Goal: Task Accomplishment & Management: Manage account settings

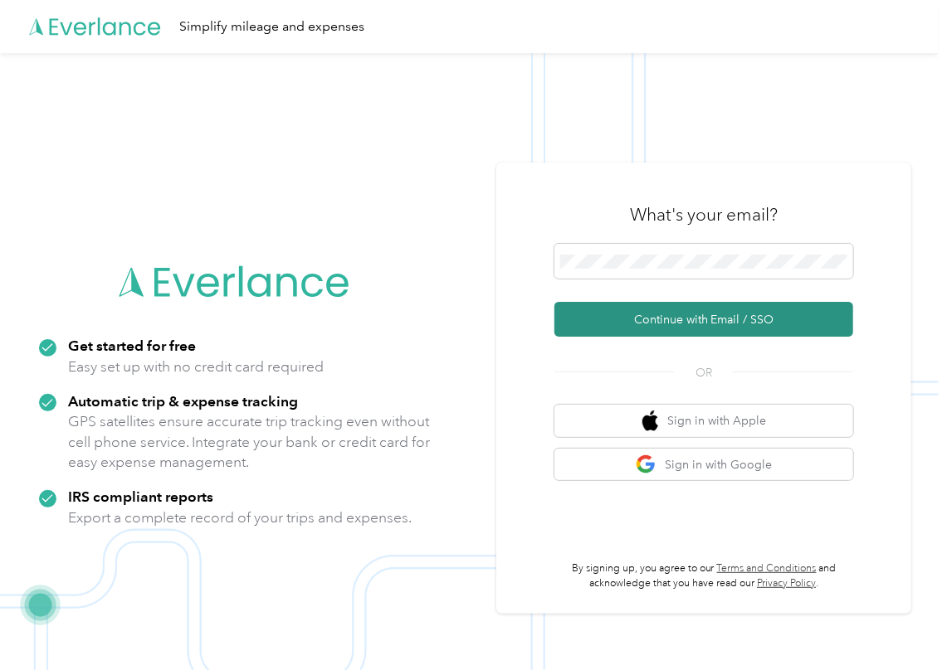
click at [597, 310] on button "Continue with Email / SSO" at bounding box center [703, 319] width 299 height 35
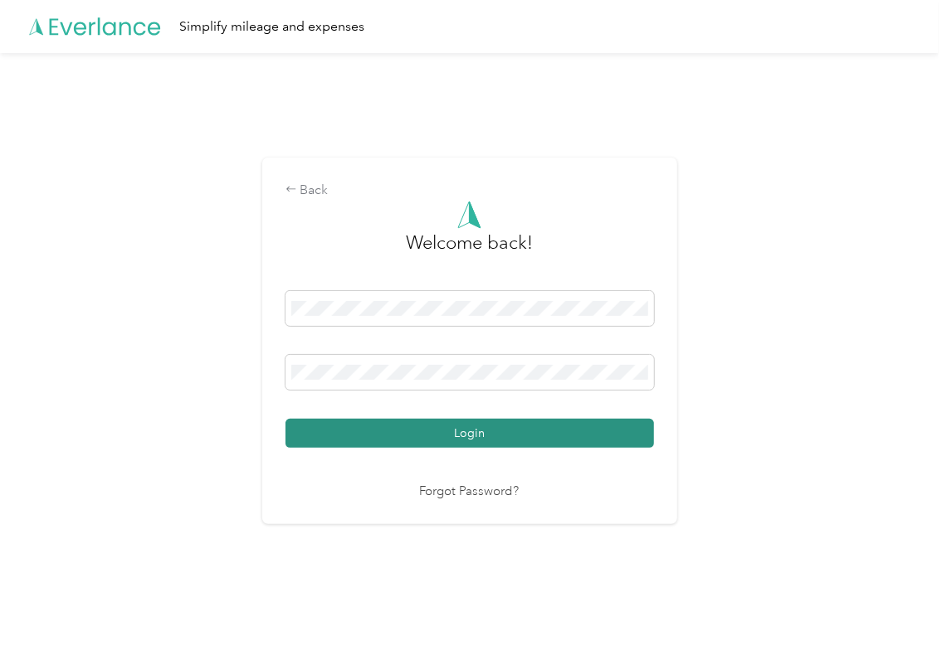
click at [345, 426] on button "Login" at bounding box center [469, 433] width 368 height 29
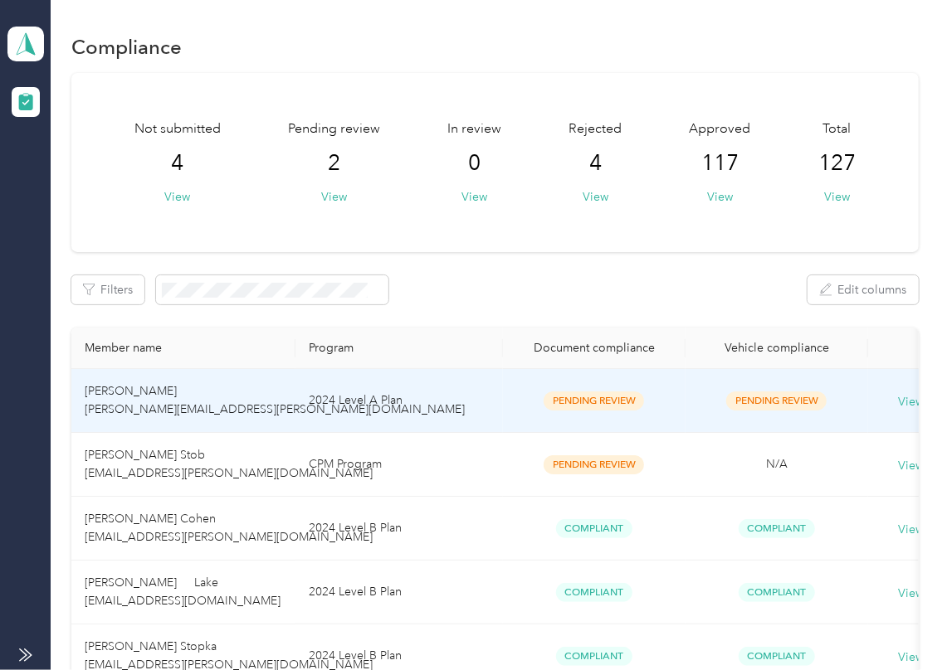
click at [214, 413] on span "[PERSON_NAME] [PERSON_NAME][EMAIL_ADDRESS][PERSON_NAME][DOMAIN_NAME]" at bounding box center [275, 400] width 380 height 32
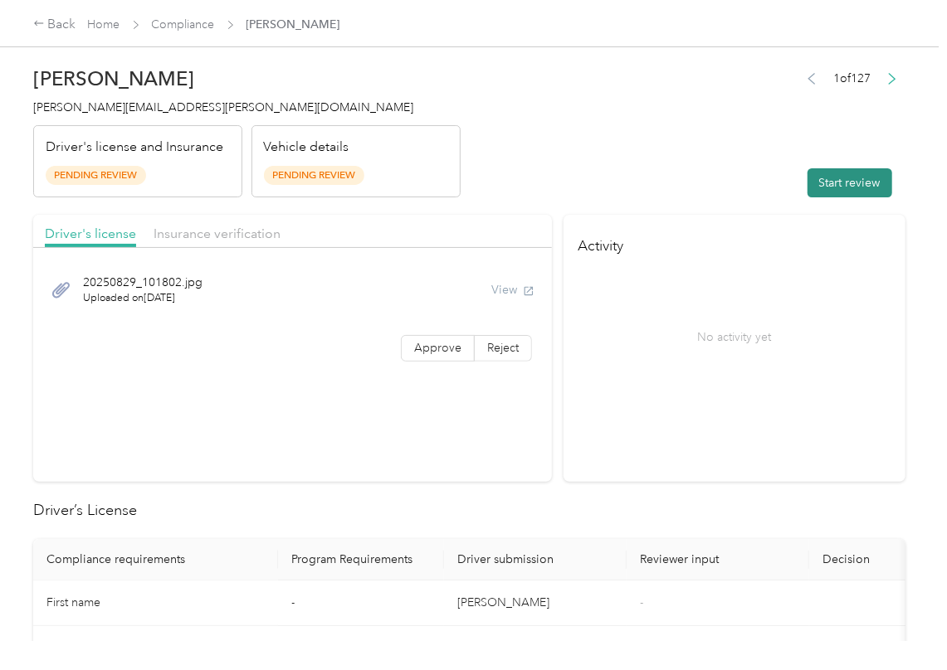
click at [831, 187] on button "Start review" at bounding box center [849, 182] width 85 height 29
click at [675, 153] on header "[PERSON_NAME] [PERSON_NAME][EMAIL_ADDRESS][PERSON_NAME][DOMAIN_NAME] Driver's l…" at bounding box center [469, 127] width 872 height 139
click at [428, 332] on div "20250829_101802.jpg Uploaded on [DATE] View Approve Reject" at bounding box center [292, 314] width 518 height 117
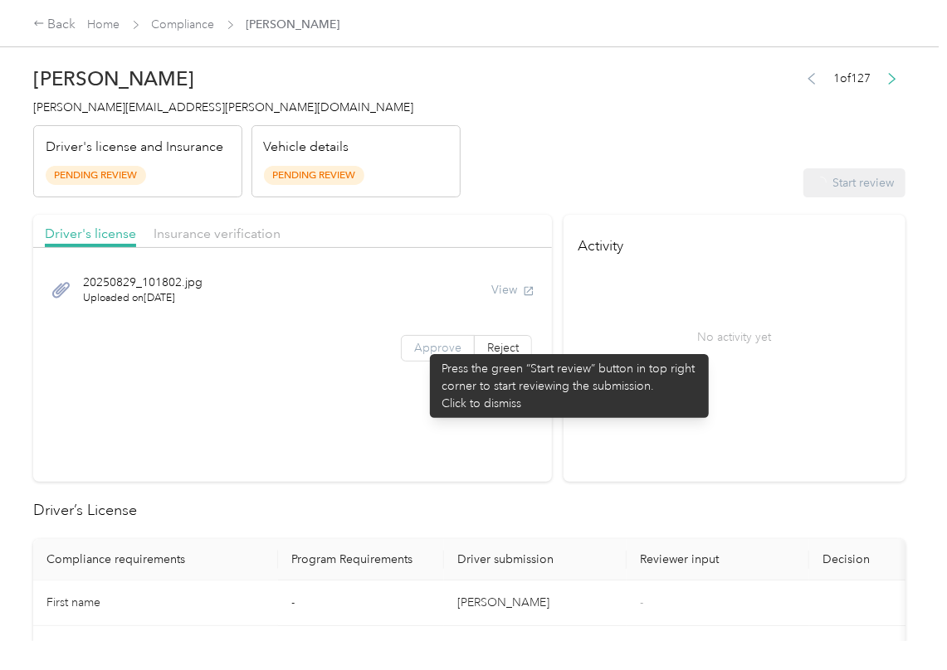
click at [421, 346] on span "Approve" at bounding box center [437, 348] width 47 height 14
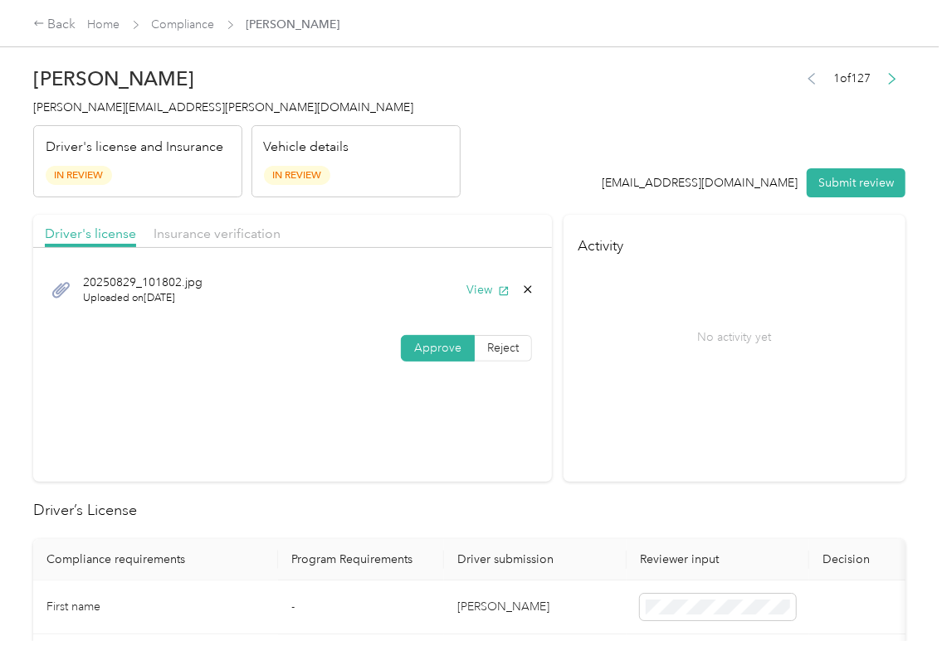
click at [421, 346] on span "Approve" at bounding box center [437, 348] width 47 height 14
click at [489, 290] on button "View" at bounding box center [487, 289] width 43 height 17
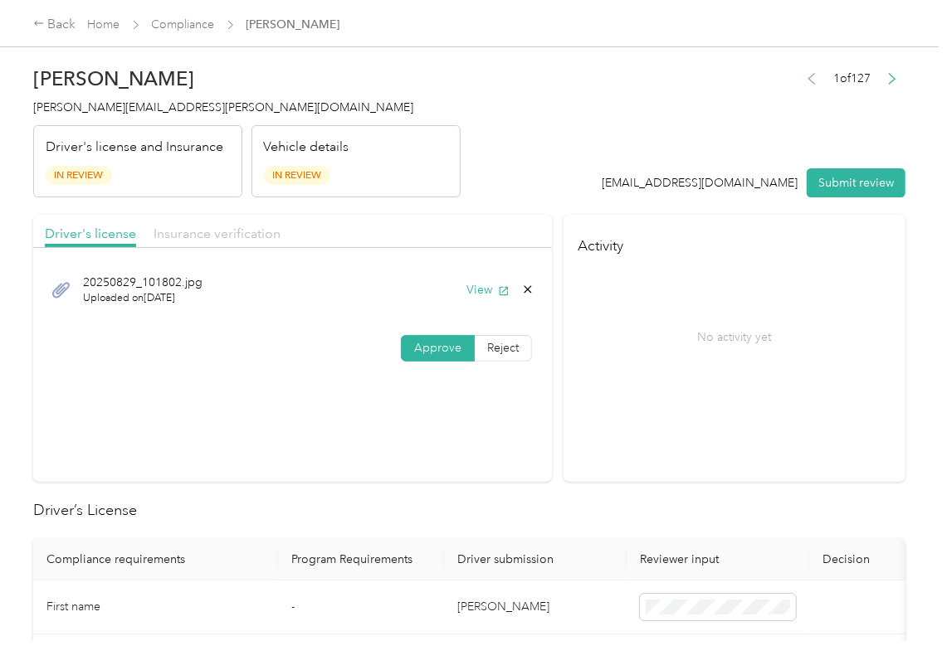
click at [214, 231] on span "Insurance verification" at bounding box center [216, 234] width 127 height 16
click at [214, 232] on span "Insurance verification" at bounding box center [216, 234] width 127 height 16
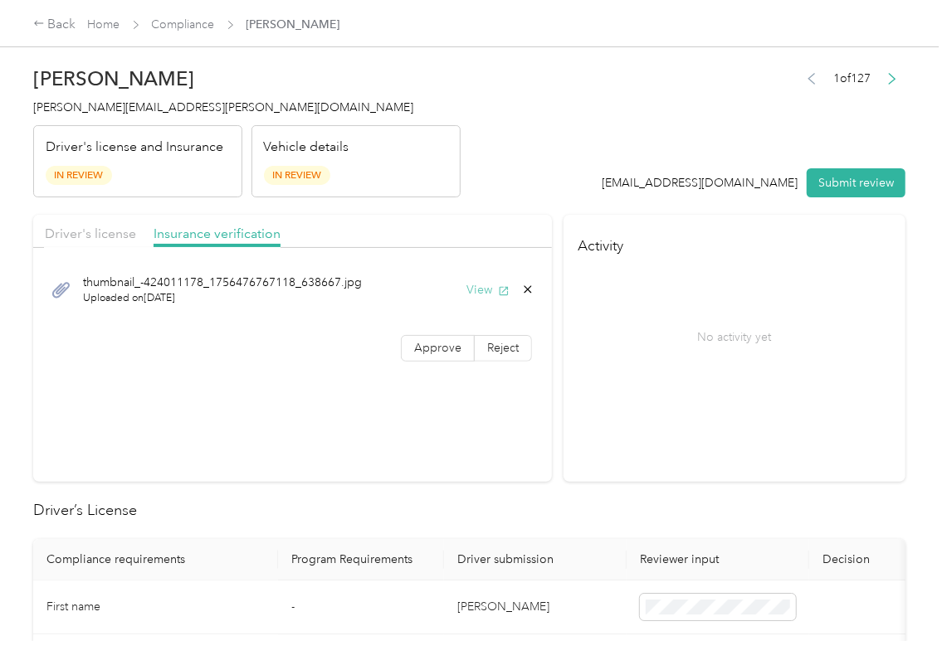
click at [468, 290] on button "View" at bounding box center [487, 289] width 43 height 17
click at [418, 347] on span "Approve" at bounding box center [437, 348] width 47 height 14
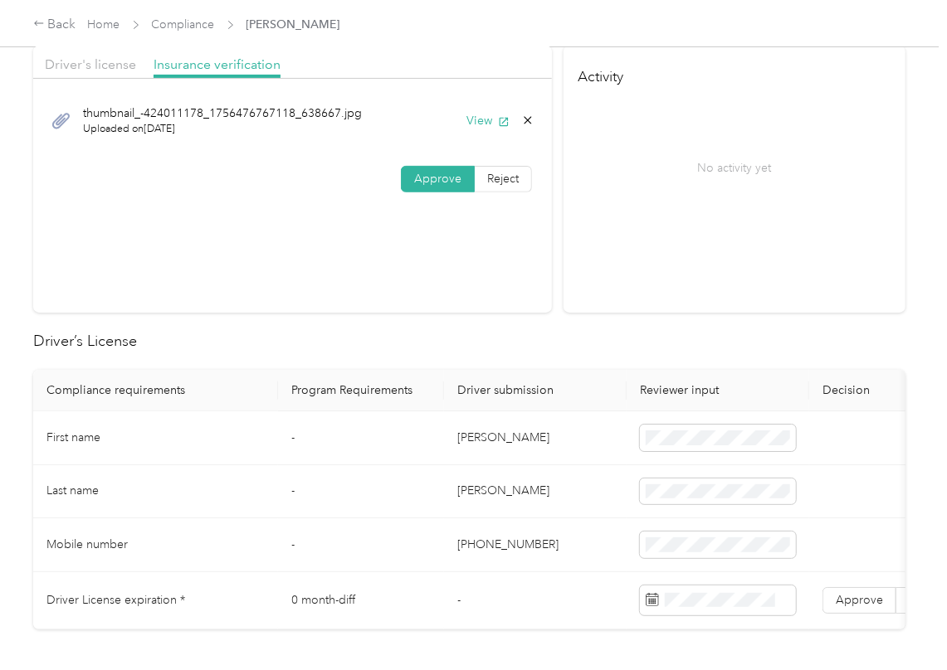
scroll to position [332, 0]
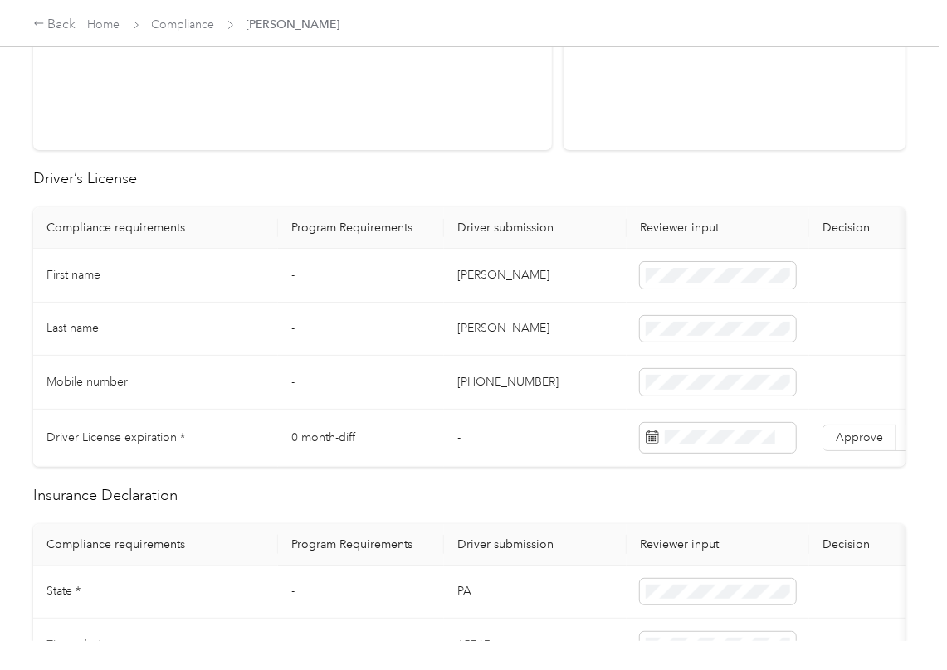
click at [473, 285] on td "[PERSON_NAME]" at bounding box center [535, 276] width 183 height 54
copy td "[PERSON_NAME]"
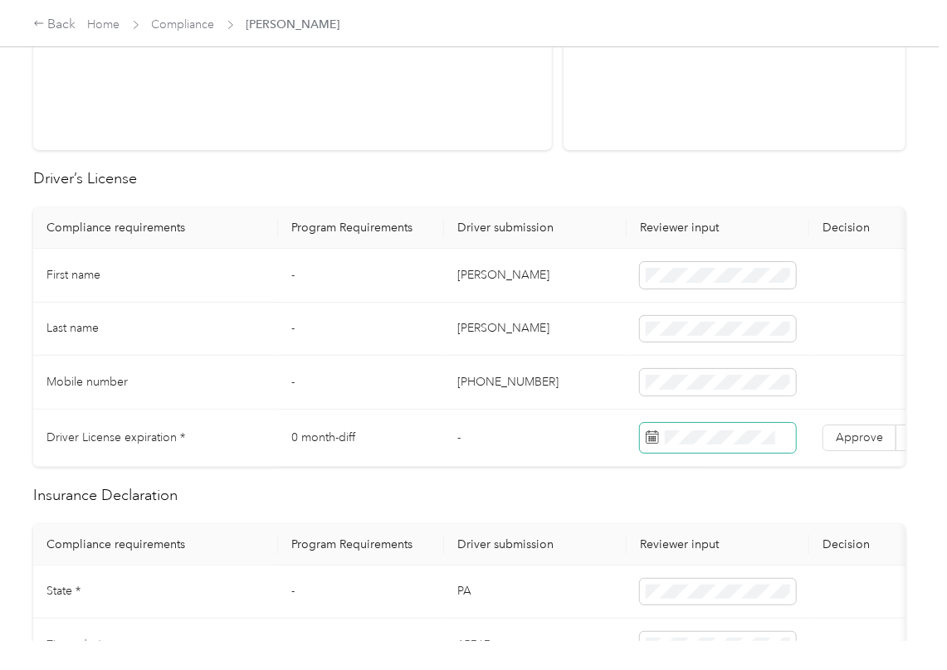
click at [711, 448] on span at bounding box center [718, 438] width 156 height 30
click at [376, 299] on td "-" at bounding box center [361, 276] width 166 height 54
click at [860, 442] on span "Approve" at bounding box center [858, 438] width 47 height 14
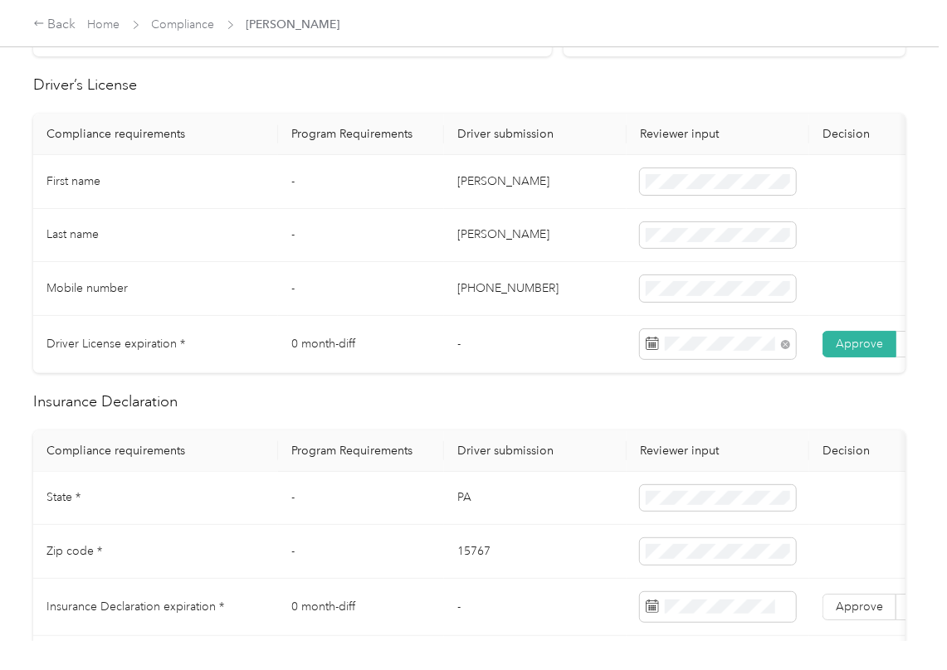
scroll to position [553, 0]
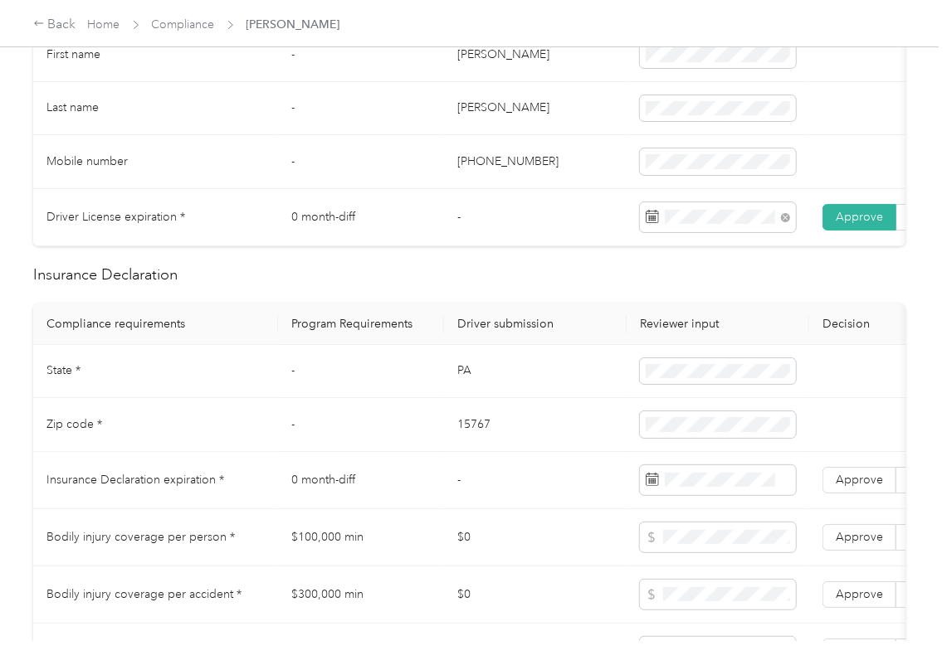
click at [451, 397] on td "PA" at bounding box center [535, 372] width 183 height 54
copy td "PA"
click at [689, 385] on span at bounding box center [718, 371] width 156 height 27
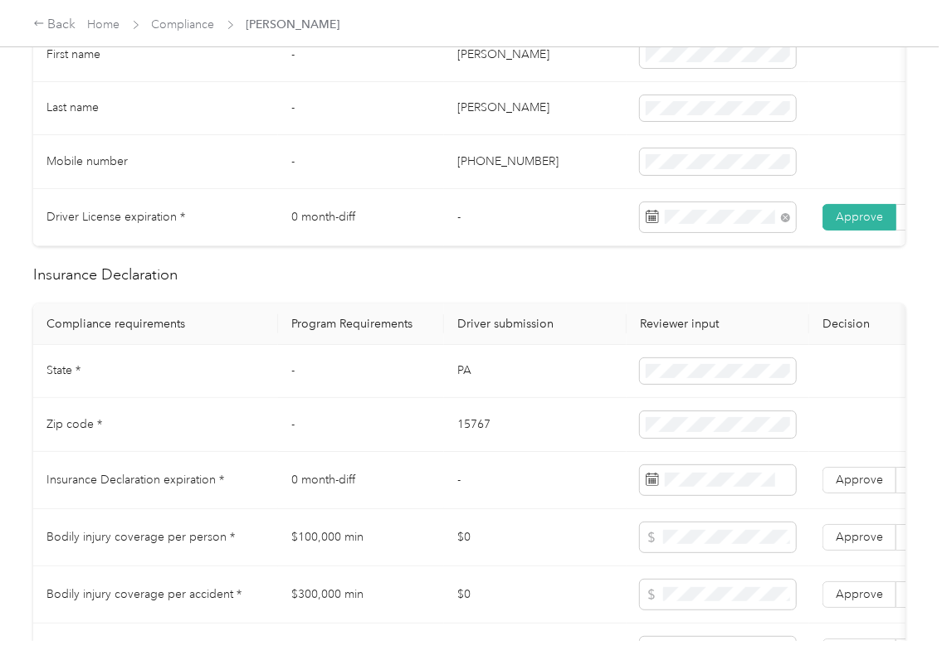
click at [469, 451] on td "15767" at bounding box center [535, 425] width 183 height 54
copy td "15767"
drag, startPoint x: 484, startPoint y: 445, endPoint x: 771, endPoint y: 483, distance: 288.7
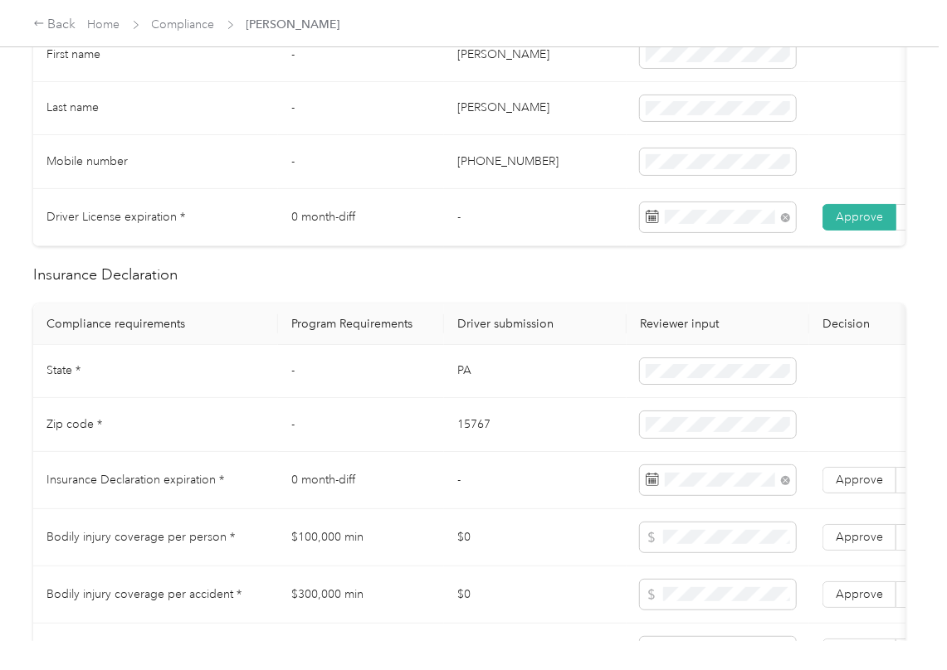
click at [484, 448] on td "15767" at bounding box center [535, 425] width 183 height 54
click at [837, 489] on label "Approve" at bounding box center [859, 480] width 74 height 27
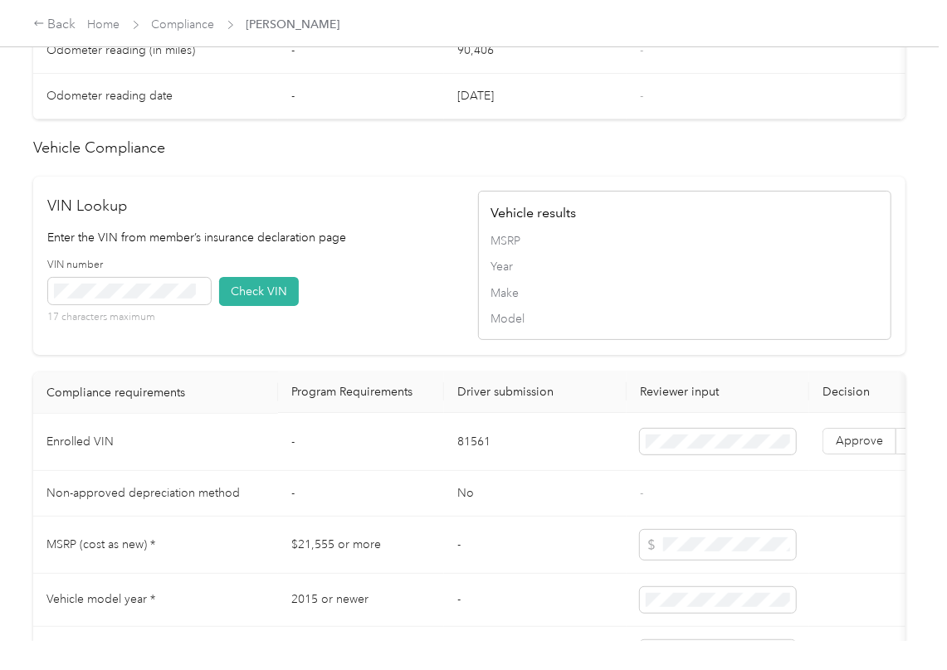
scroll to position [1216, 0]
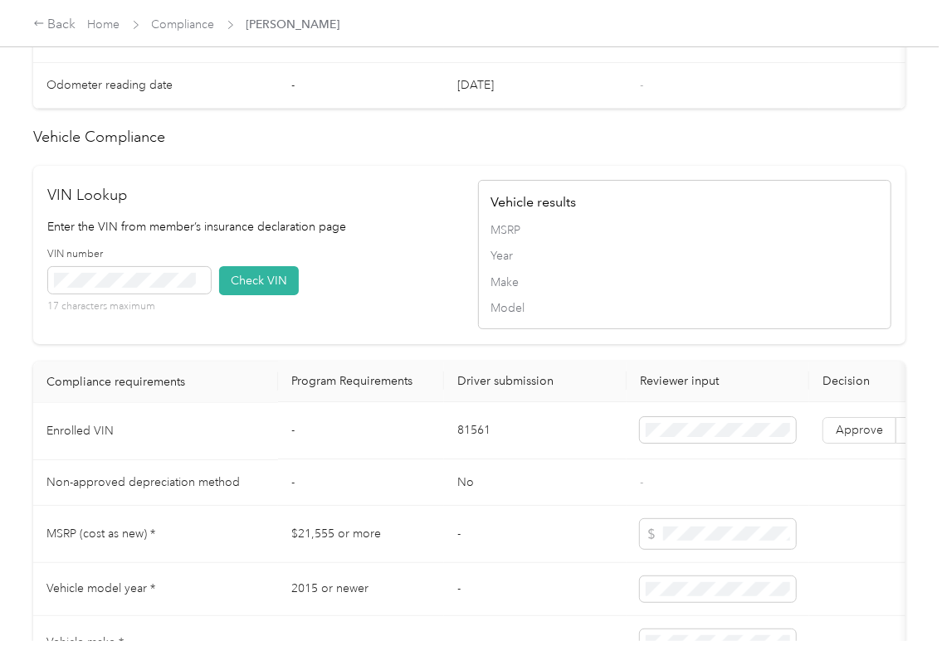
click at [476, 460] on td "81561" at bounding box center [535, 431] width 183 height 57
copy td "81561"
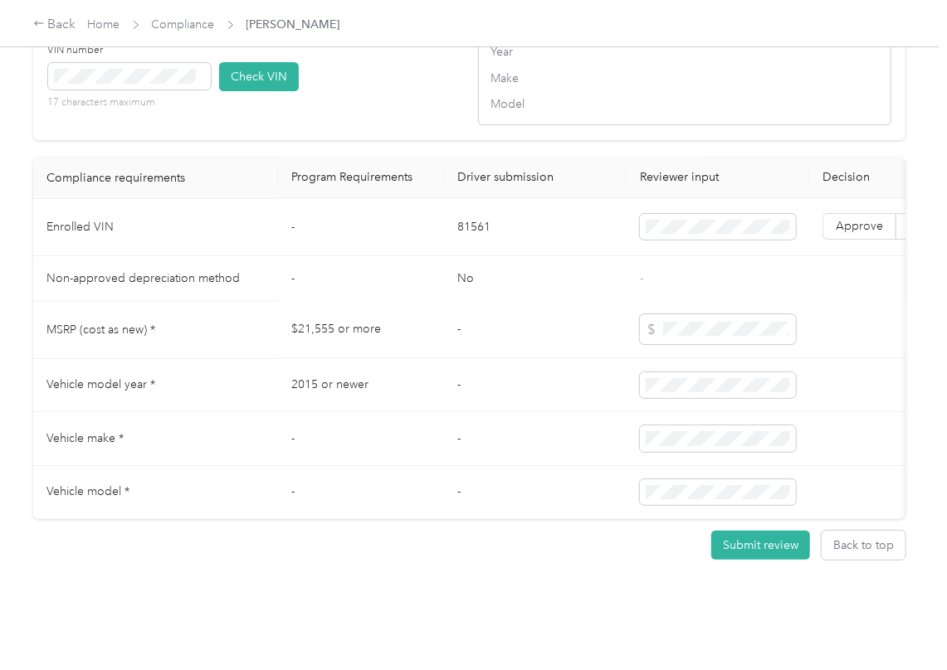
click at [486, 302] on td "No" at bounding box center [535, 279] width 183 height 46
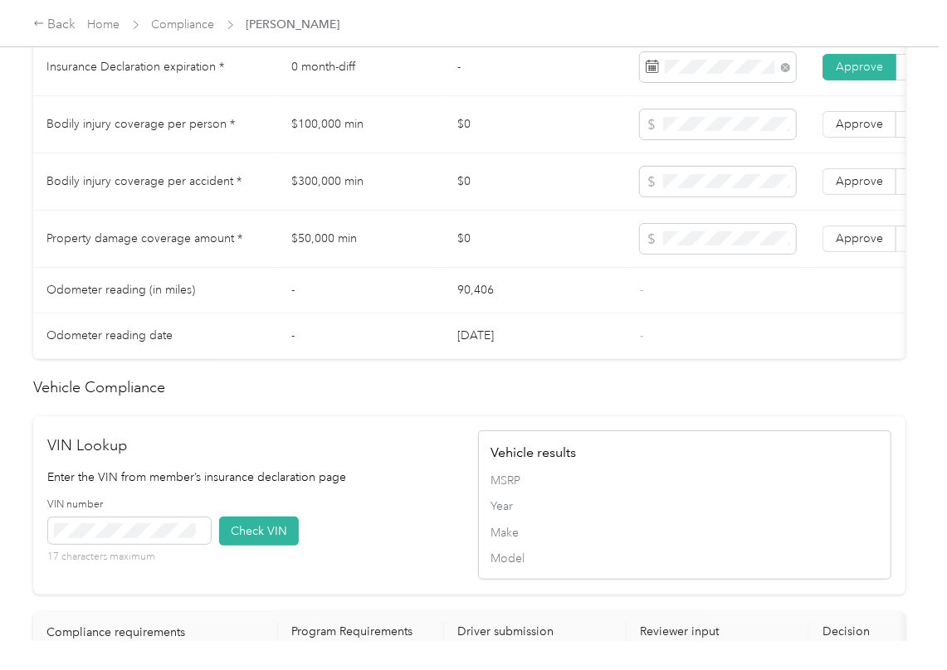
scroll to position [884, 0]
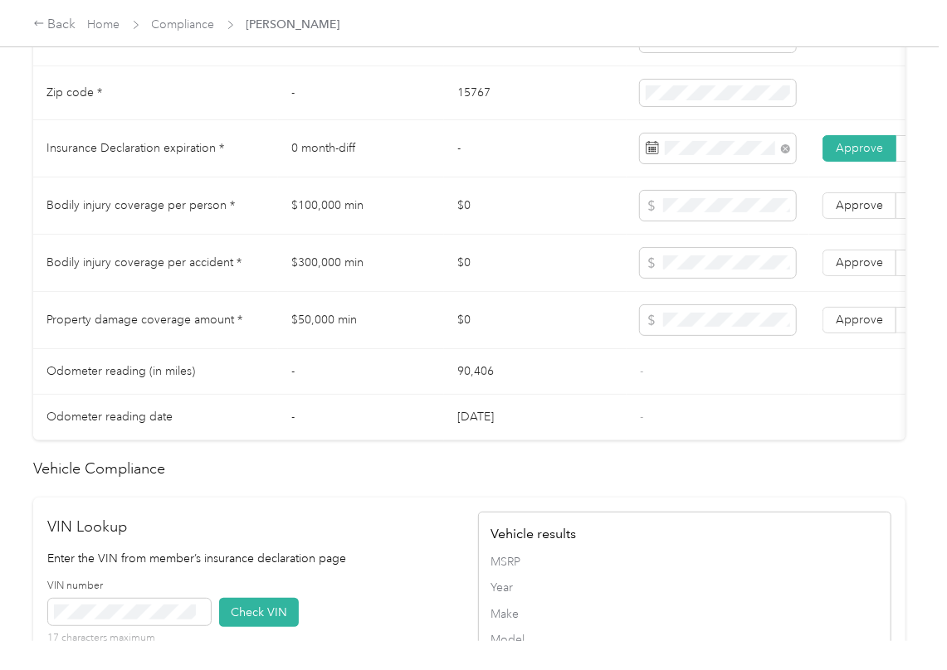
click at [326, 223] on td "$100,000 min" at bounding box center [361, 206] width 166 height 57
copy td "$100,000 min"
click at [313, 286] on td "$300,000 min" at bounding box center [361, 263] width 166 height 57
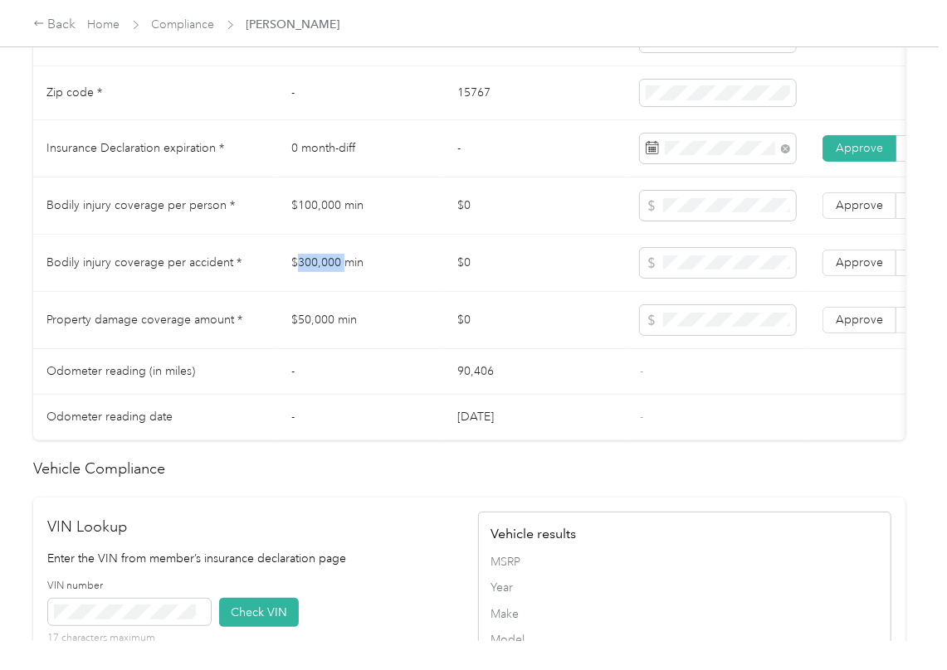
click at [313, 286] on td "$300,000 min" at bounding box center [361, 263] width 166 height 57
copy td "$300,000 min"
click at [859, 270] on span "Approve" at bounding box center [858, 263] width 47 height 14
click at [867, 235] on td "Approve Reject" at bounding box center [896, 206] width 174 height 57
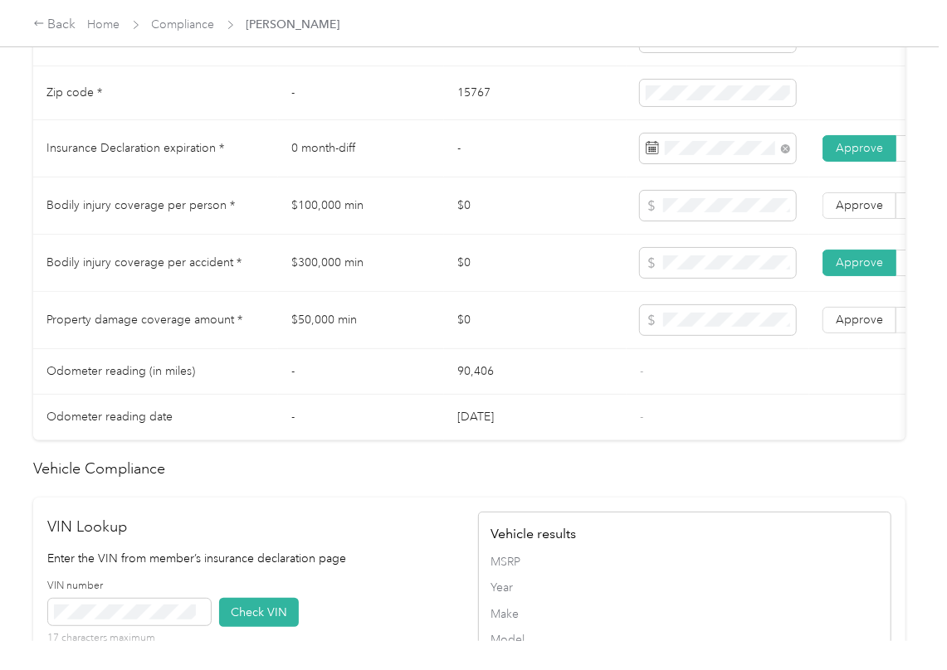
click at [859, 327] on span "Approve" at bounding box center [858, 320] width 47 height 14
click at [864, 212] on span "Approve" at bounding box center [858, 205] width 47 height 14
click at [629, 349] on td at bounding box center [717, 320] width 183 height 57
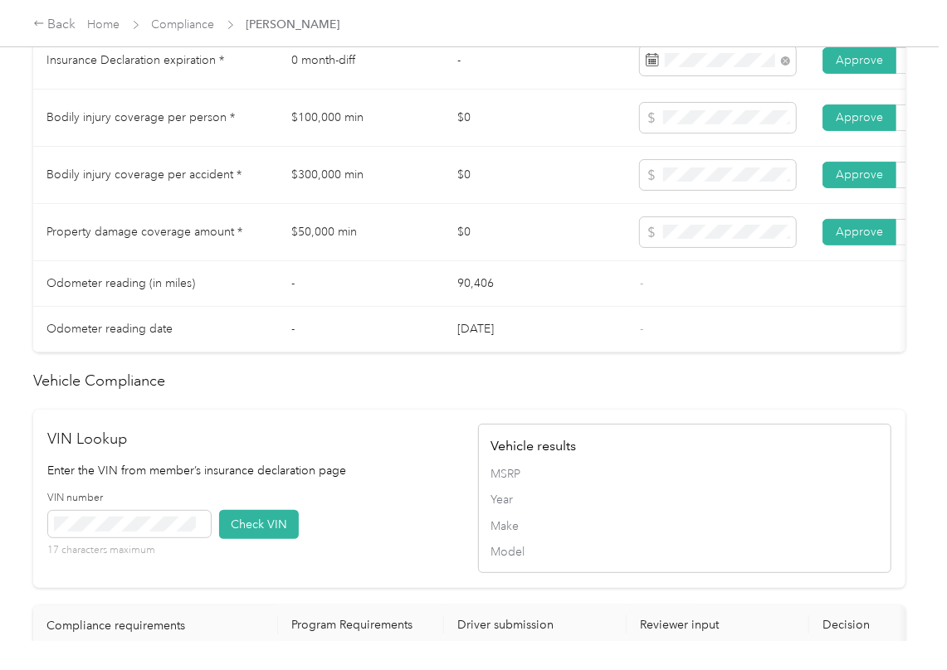
scroll to position [1327, 0]
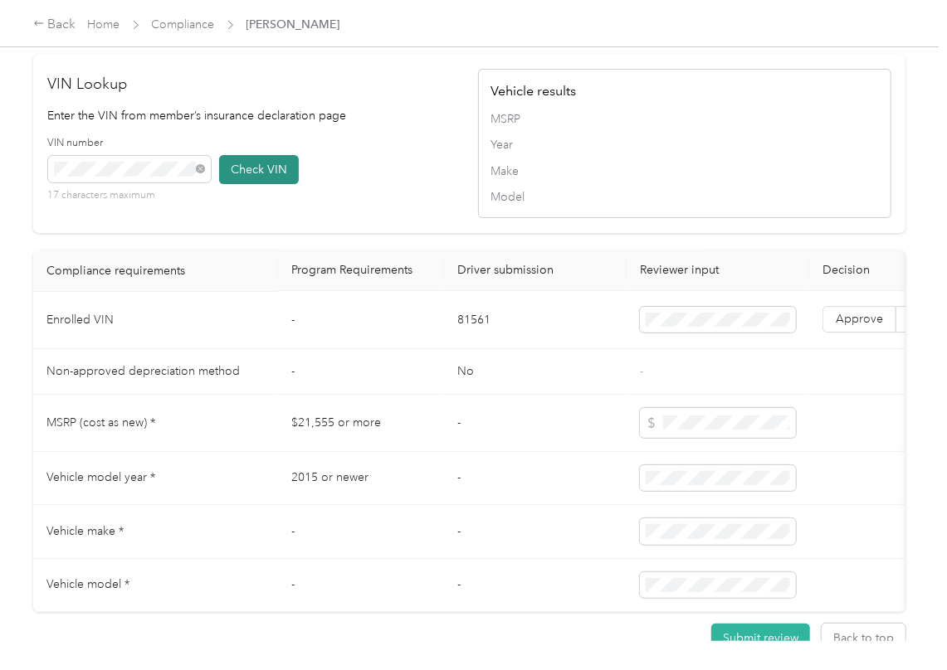
click at [262, 184] on button "Check VIN" at bounding box center [259, 169] width 80 height 29
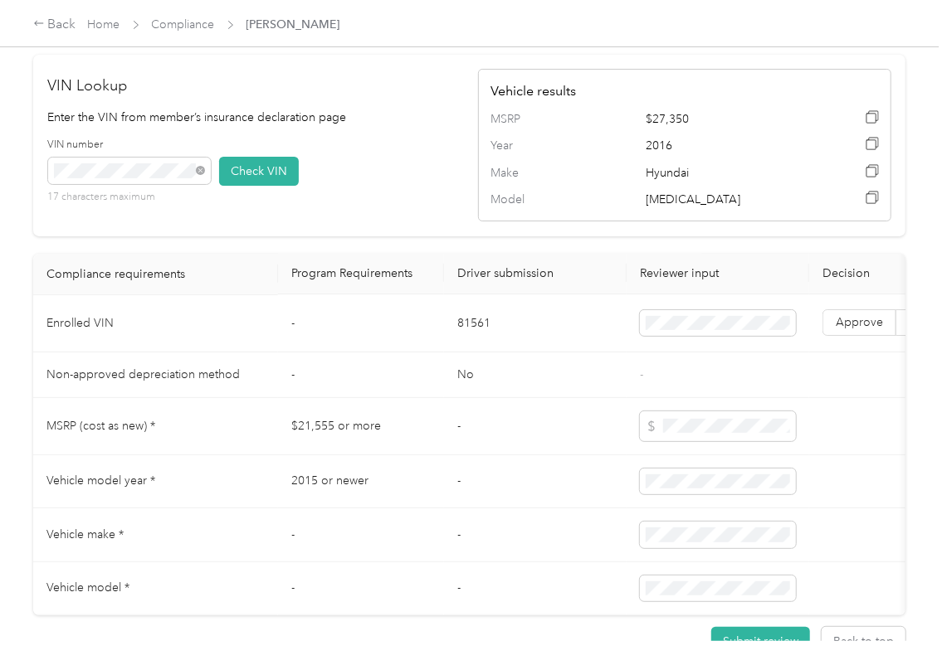
click at [423, 126] on p "Enter the VIN from member’s insurance declaration page" at bounding box center [254, 117] width 413 height 17
click at [260, 186] on button "Check VIN" at bounding box center [259, 171] width 80 height 29
click at [836, 330] on span "Approve" at bounding box center [858, 323] width 47 height 14
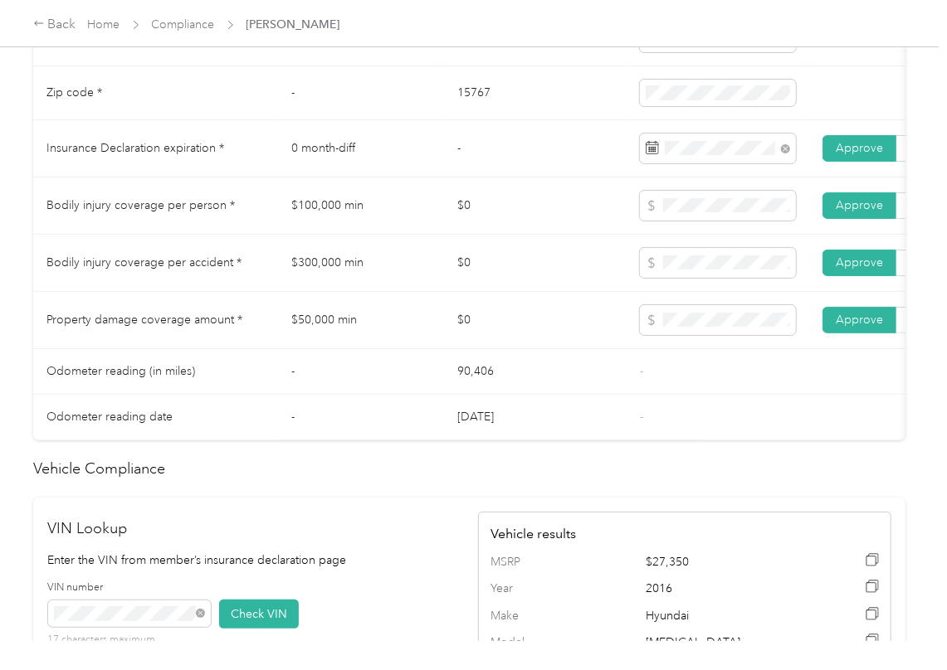
scroll to position [774, 0]
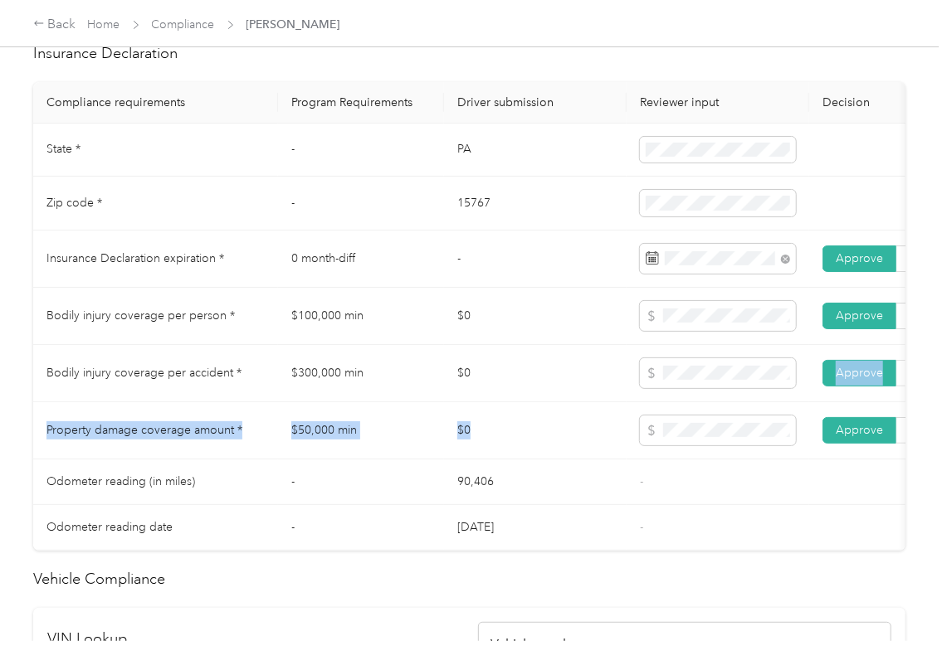
drag, startPoint x: 523, startPoint y: 455, endPoint x: 538, endPoint y: 385, distance: 72.1
click at [518, 385] on tbody "State * - [US_STATE] Zip code * - 15767 Insurance Declaration expiration * 0 mo…" at bounding box center [618, 337] width 1170 height 427
click at [535, 400] on td "$0" at bounding box center [535, 373] width 183 height 57
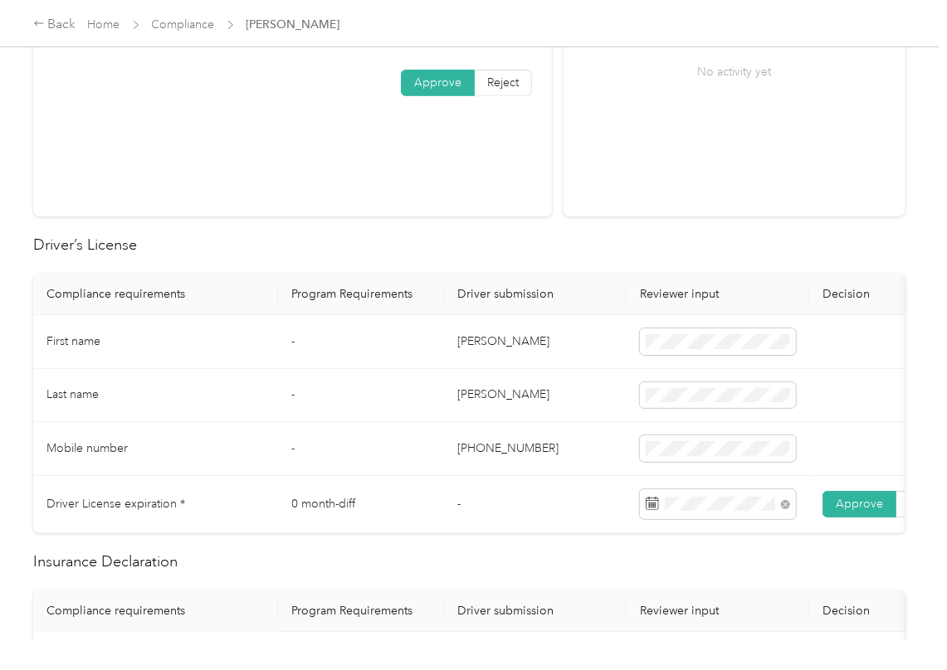
scroll to position [0, 0]
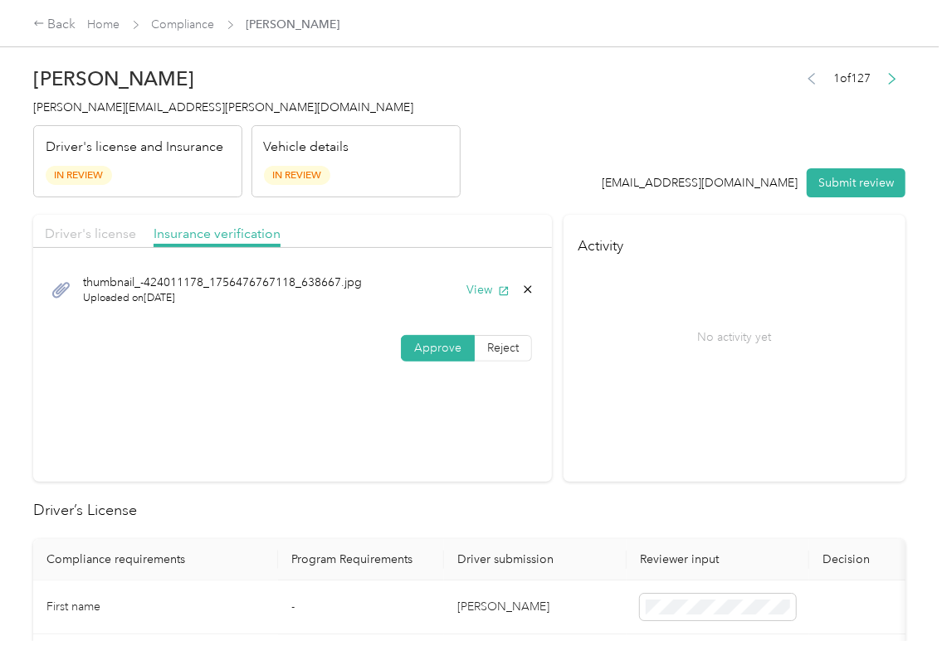
click at [101, 236] on span "Driver's license" at bounding box center [90, 234] width 91 height 16
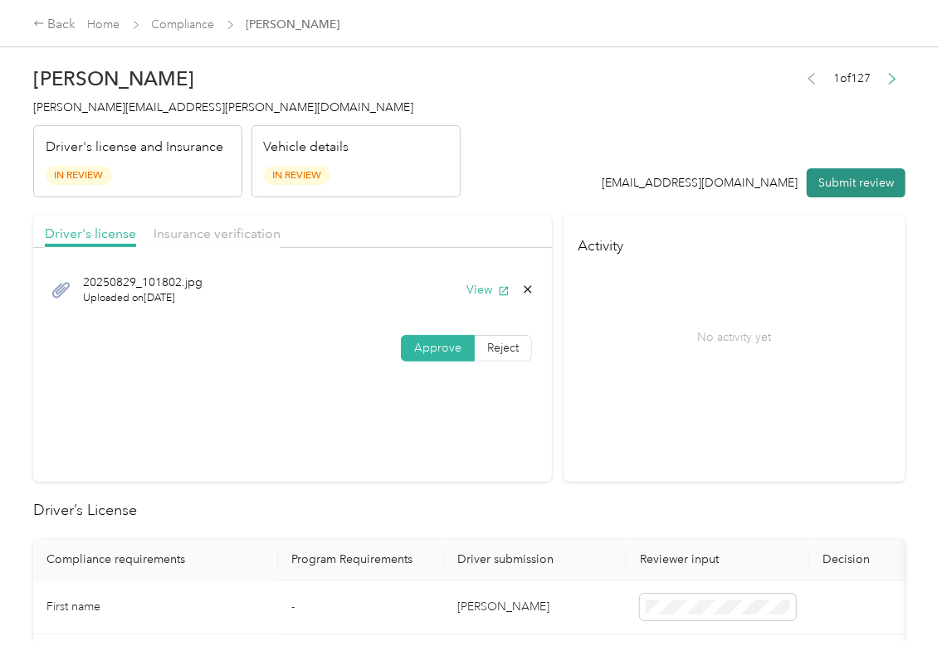
click at [840, 189] on button "Submit review" at bounding box center [855, 182] width 99 height 29
click at [123, 105] on span "[PERSON_NAME][EMAIL_ADDRESS][PERSON_NAME][DOMAIN_NAME]" at bounding box center [223, 107] width 380 height 14
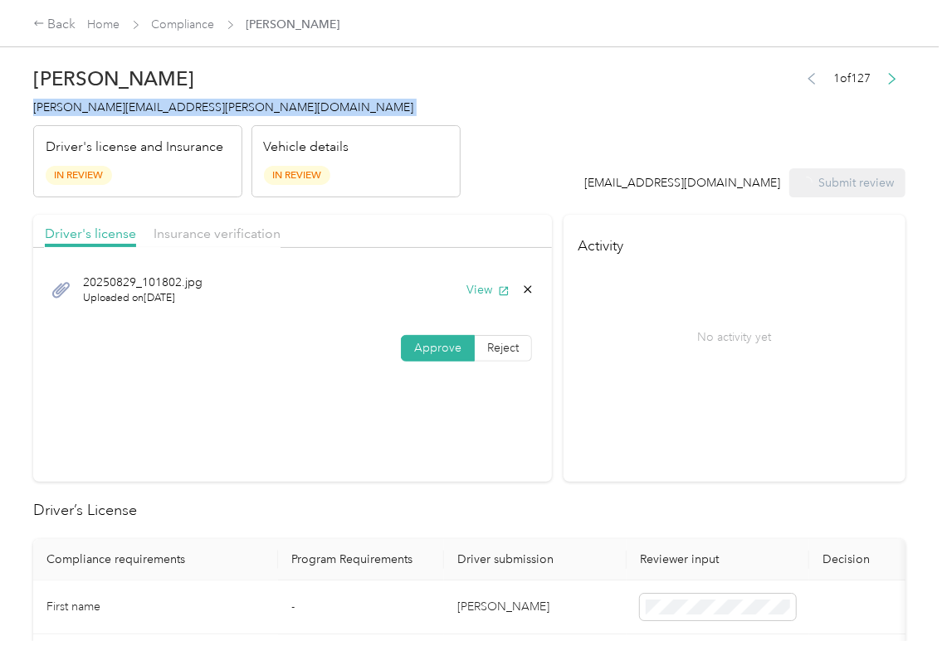
click at [123, 105] on span "[PERSON_NAME][EMAIL_ADDRESS][PERSON_NAME][DOMAIN_NAME]" at bounding box center [223, 107] width 380 height 14
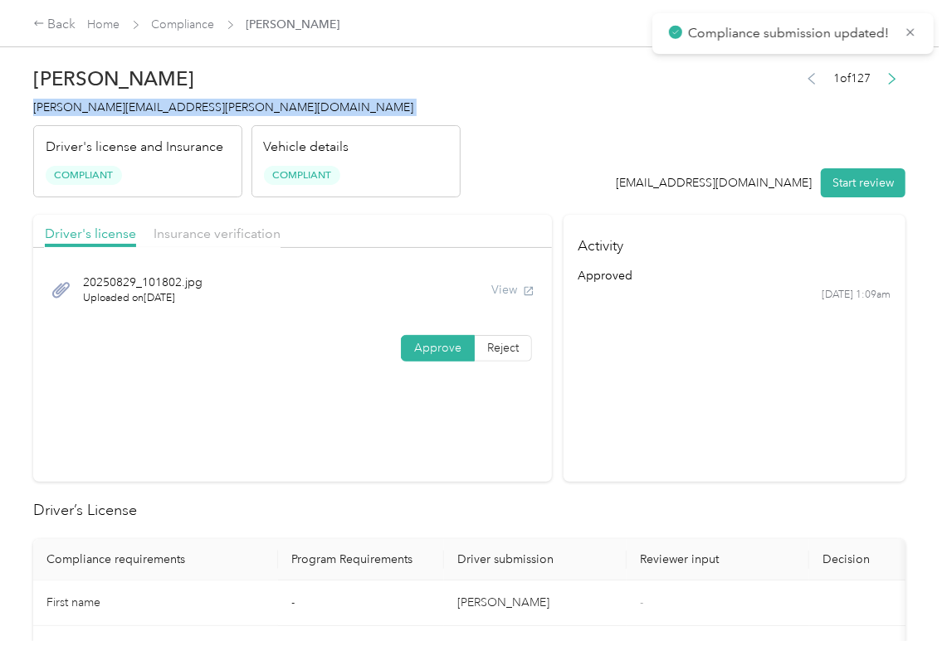
click at [123, 105] on span "[PERSON_NAME][EMAIL_ADDRESS][PERSON_NAME][DOMAIN_NAME]" at bounding box center [223, 107] width 380 height 14
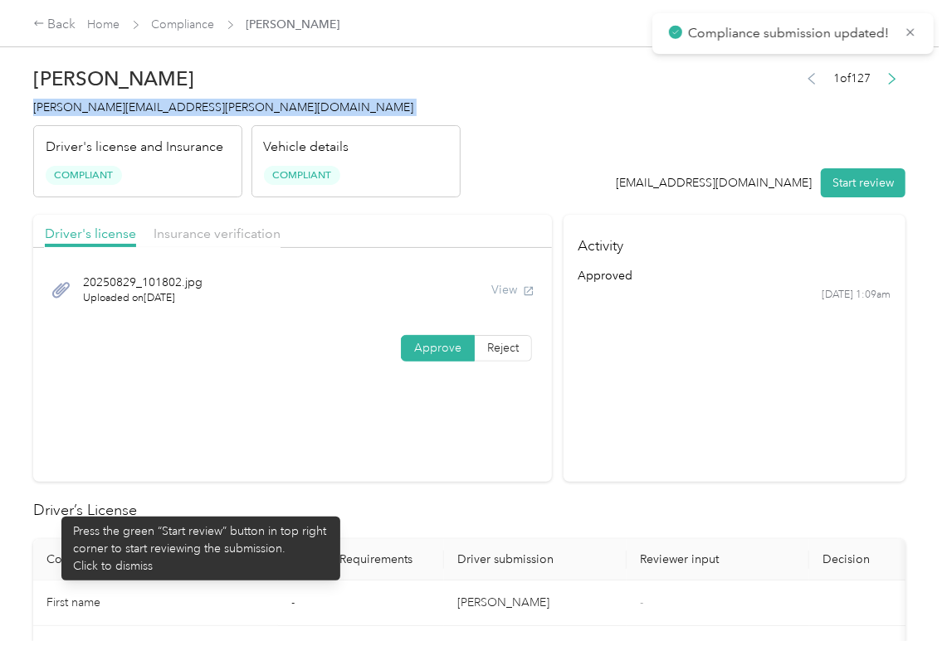
copy span "[PERSON_NAME][EMAIL_ADDRESS][PERSON_NAME][DOMAIN_NAME]"
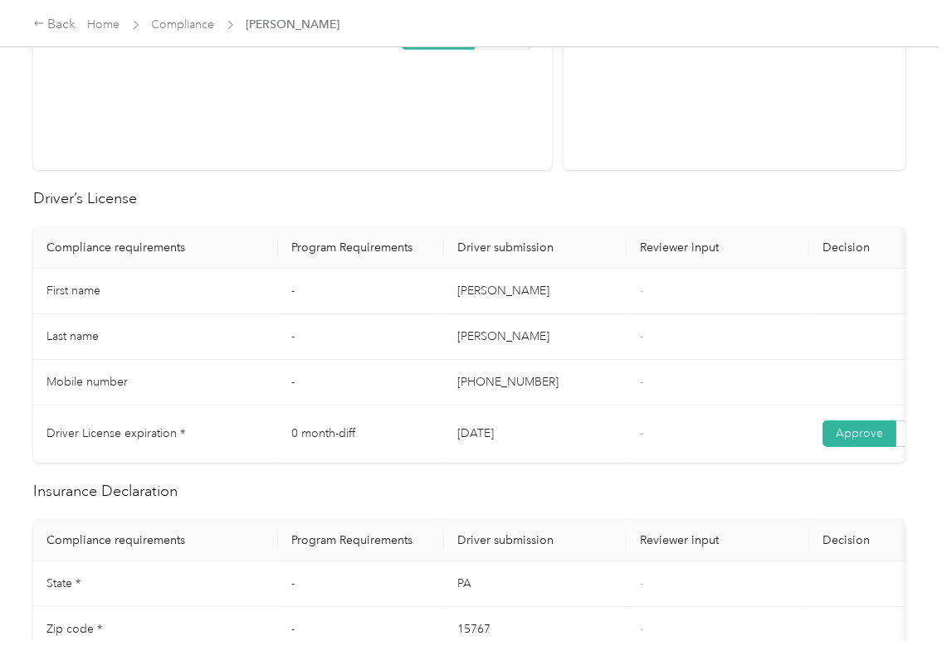
scroll to position [664, 0]
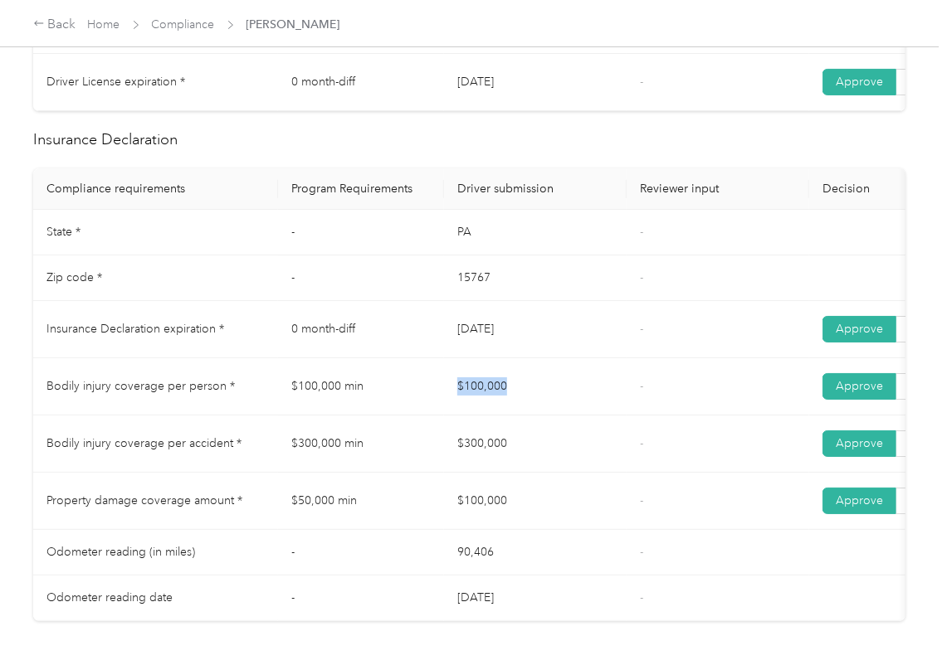
drag, startPoint x: 428, startPoint y: 425, endPoint x: 523, endPoint y: 429, distance: 94.7
click at [542, 416] on tr "Bodily injury coverage per person * $100,000 min $100,000 - Approve Reject" at bounding box center [618, 386] width 1170 height 57
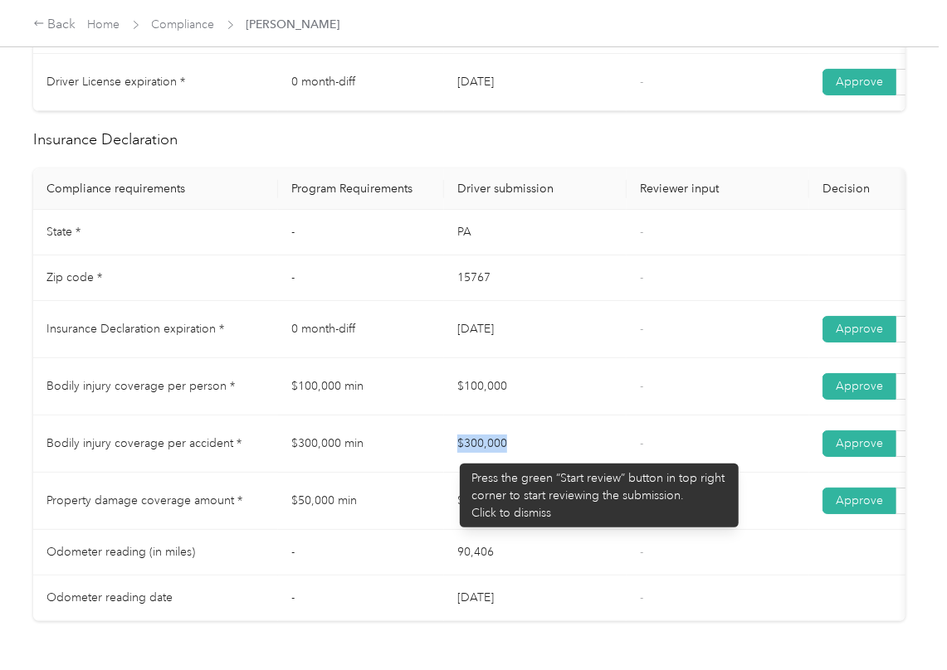
drag, startPoint x: 445, startPoint y: 455, endPoint x: 452, endPoint y: 494, distance: 40.5
click at [538, 473] on td "$300,000" at bounding box center [535, 444] width 183 height 57
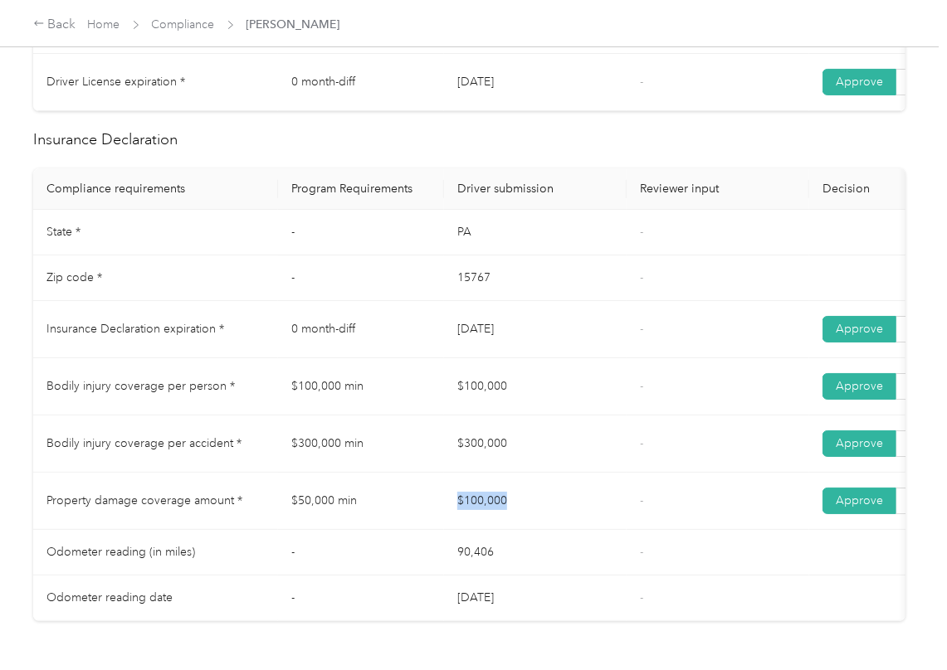
drag, startPoint x: 485, startPoint y: 509, endPoint x: 621, endPoint y: 513, distance: 136.1
click at [608, 518] on tr "Property damage coverage amount * $50,000 min $100,000 - Approve Reject" at bounding box center [618, 501] width 1170 height 57
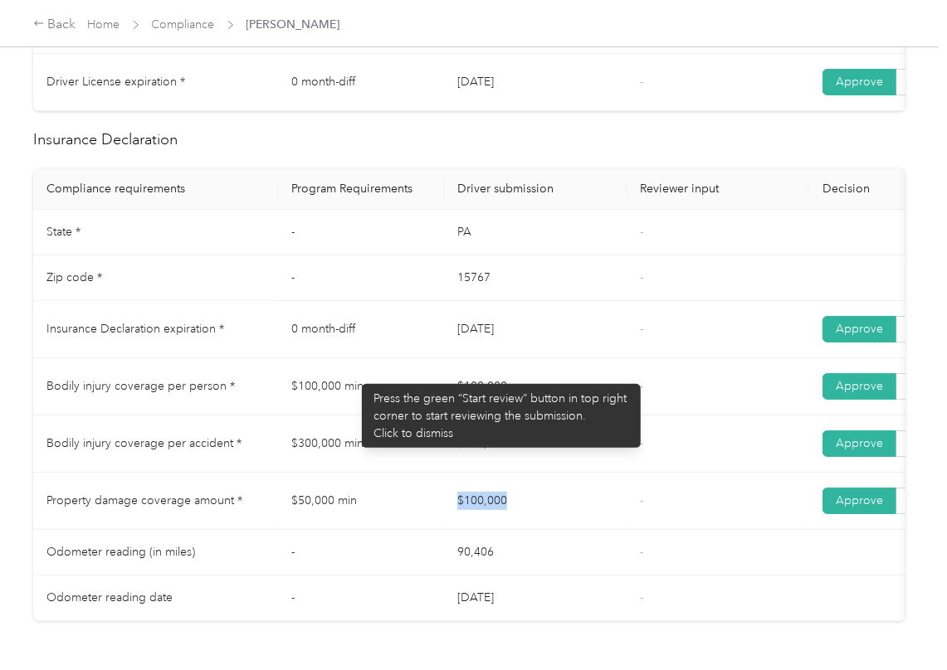
scroll to position [0, 0]
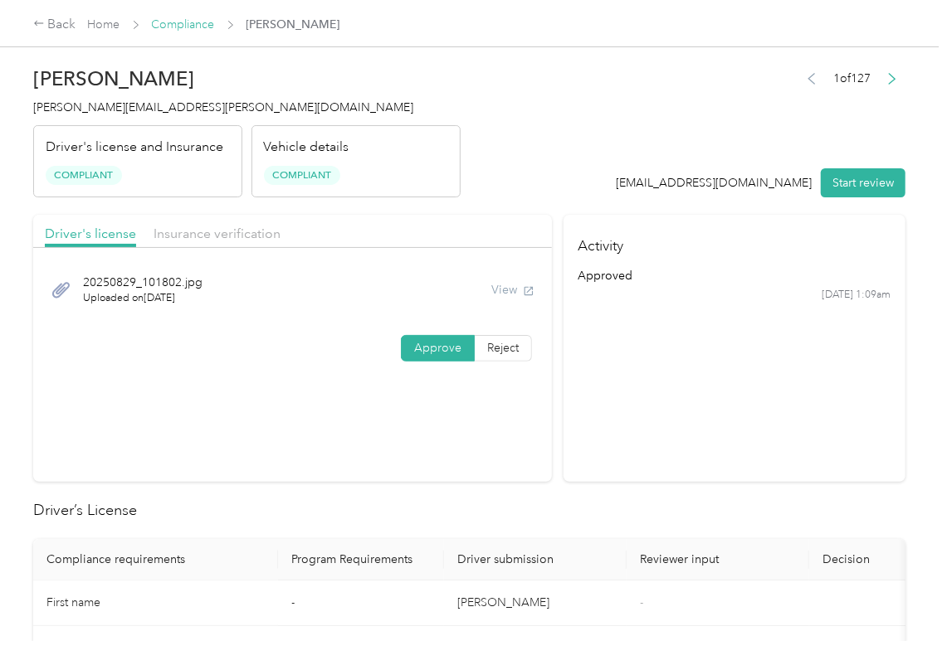
click at [168, 17] on link "Compliance" at bounding box center [183, 24] width 63 height 14
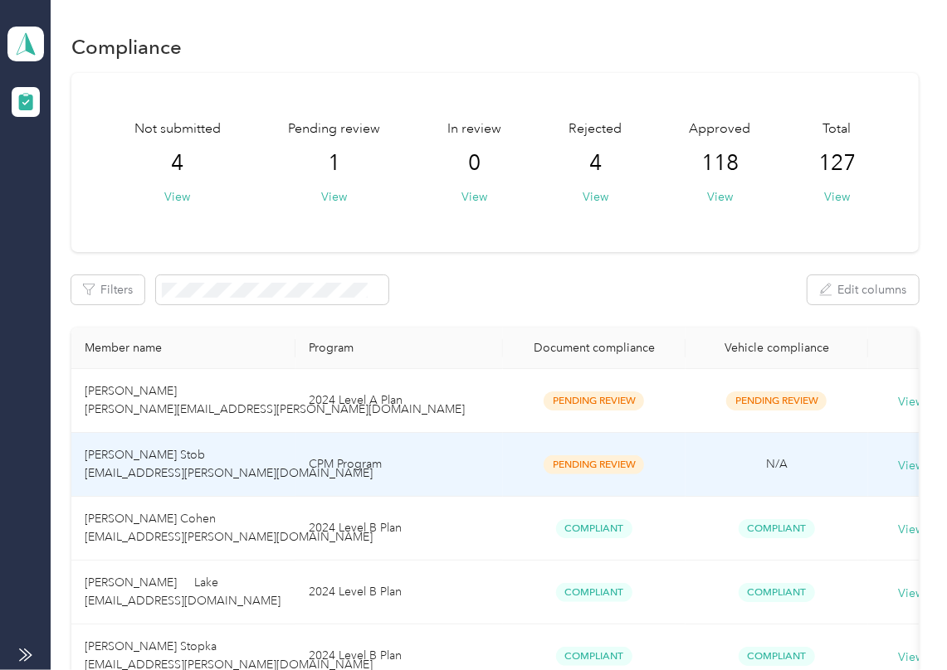
click at [133, 443] on td "[PERSON_NAME] Stob [EMAIL_ADDRESS][PERSON_NAME][DOMAIN_NAME]" at bounding box center [183, 465] width 224 height 64
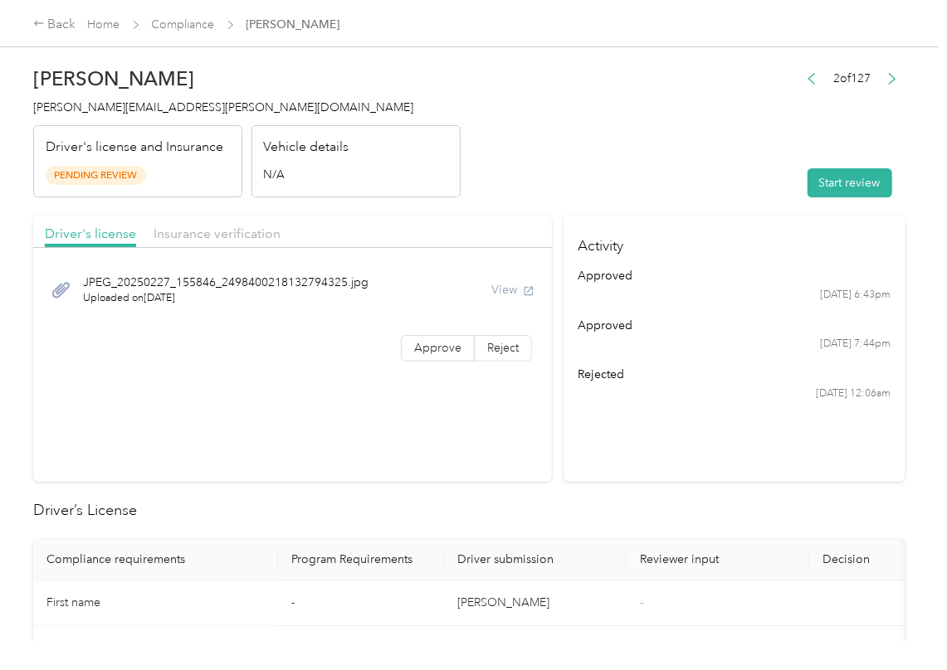
click at [681, 177] on header "[PERSON_NAME] Stob [EMAIL_ADDRESS][PERSON_NAME][DOMAIN_NAME] Driver's license a…" at bounding box center [469, 127] width 872 height 139
click at [826, 173] on button "Start review" at bounding box center [849, 182] width 85 height 29
drag, startPoint x: 664, startPoint y: 140, endPoint x: 489, endPoint y: 252, distance: 208.5
click at [659, 140] on header "[PERSON_NAME] Stob [EMAIL_ADDRESS][PERSON_NAME][DOMAIN_NAME] Driver's license a…" at bounding box center [469, 127] width 872 height 139
click at [455, 355] on span "Approve" at bounding box center [437, 348] width 47 height 14
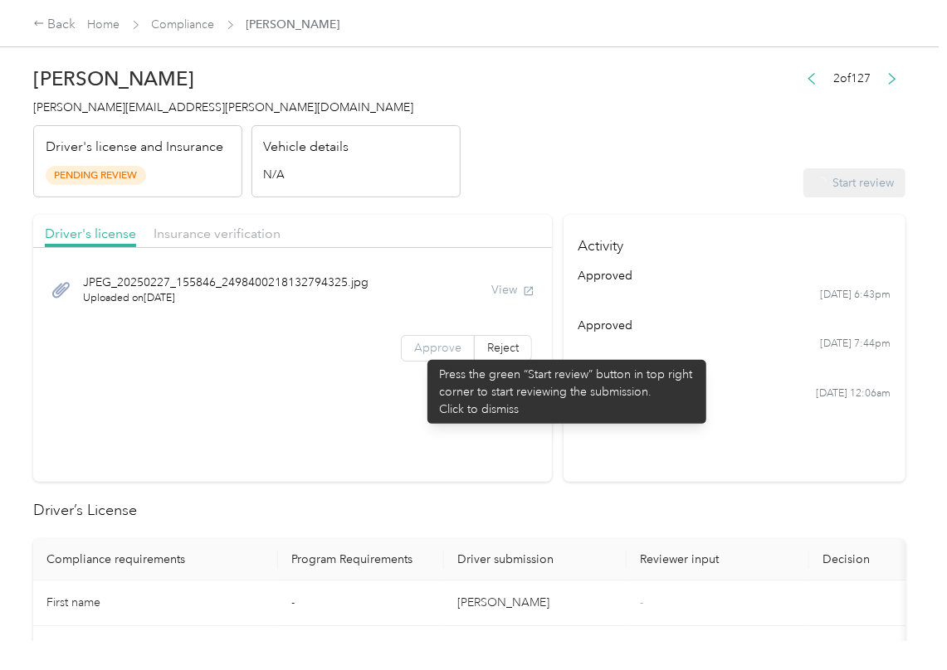
click at [419, 352] on span "Approve" at bounding box center [437, 348] width 47 height 14
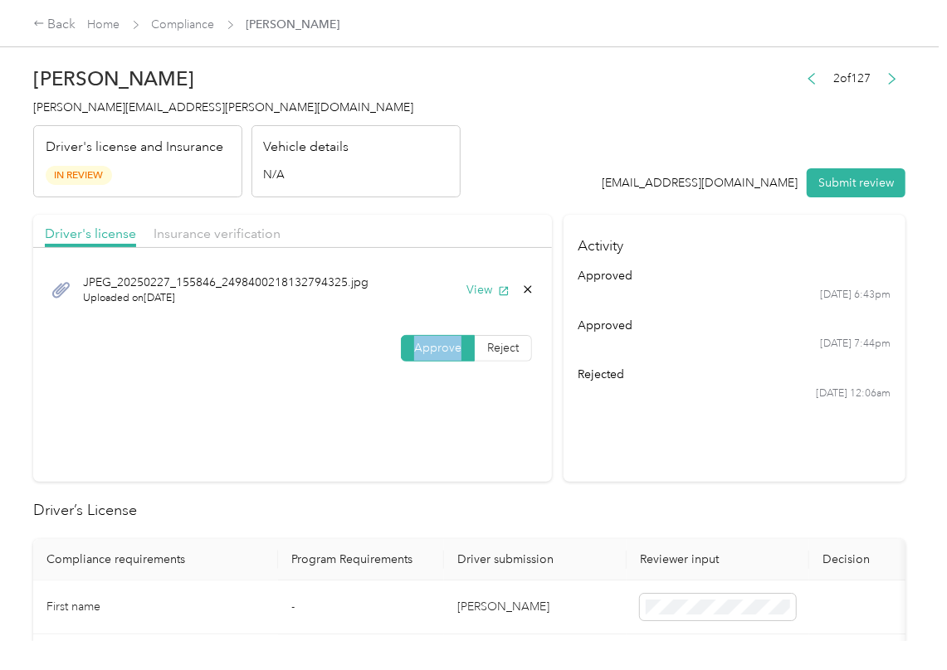
click at [419, 352] on span "Approve" at bounding box center [437, 348] width 47 height 14
click at [498, 283] on span "button" at bounding box center [504, 290] width 12 height 14
click at [503, 183] on header "[PERSON_NAME] Stob [EMAIL_ADDRESS][PERSON_NAME][DOMAIN_NAME] Driver's license a…" at bounding box center [469, 127] width 872 height 139
click at [219, 240] on span "Insurance verification" at bounding box center [216, 234] width 127 height 16
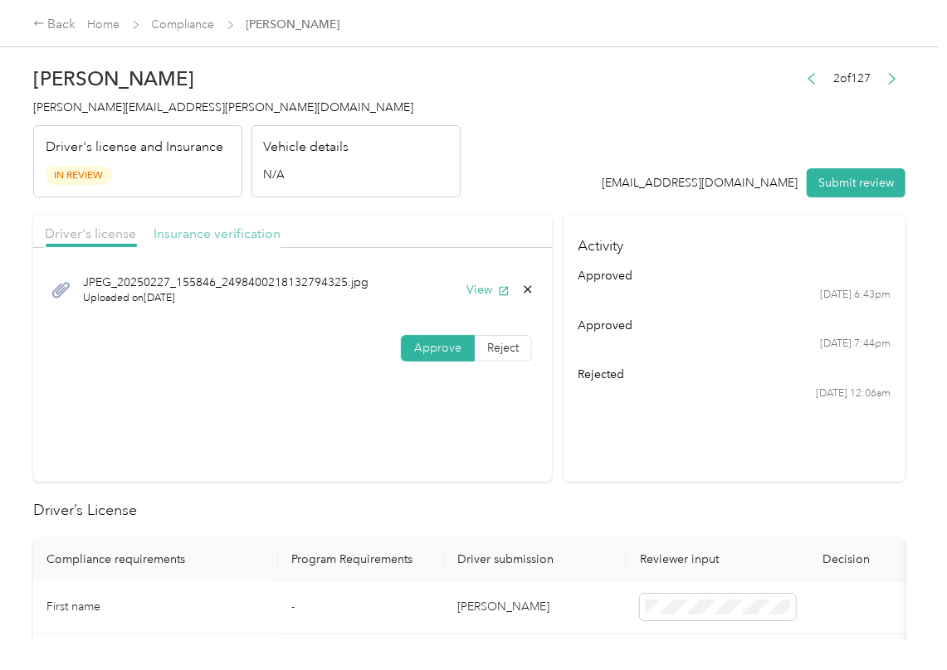
click at [219, 240] on span "Insurance verification" at bounding box center [216, 234] width 127 height 16
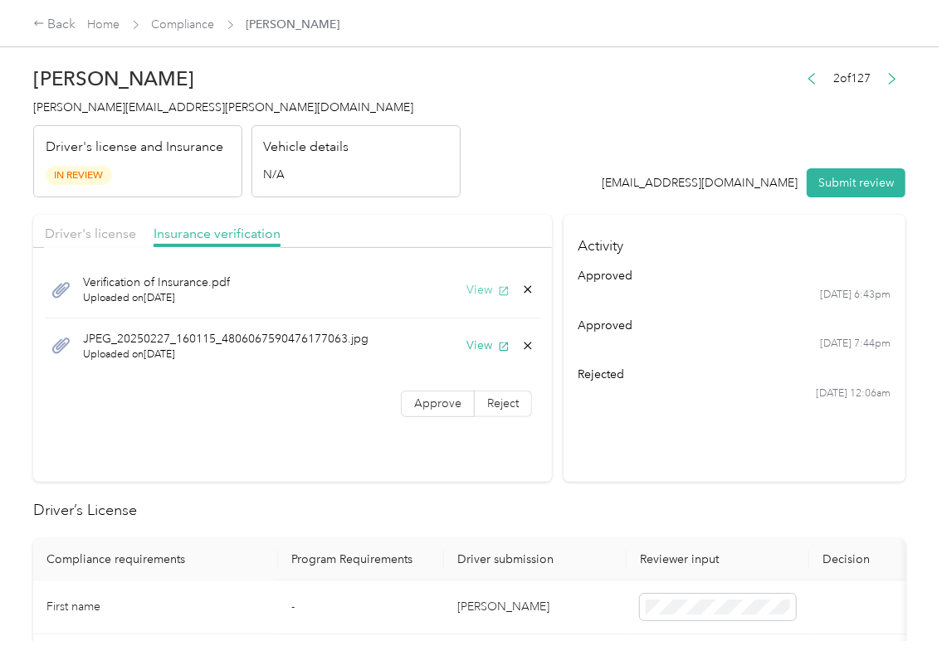
click at [469, 286] on button "View" at bounding box center [487, 289] width 43 height 17
click at [473, 347] on button "View" at bounding box center [487, 345] width 43 height 17
drag, startPoint x: 425, startPoint y: 409, endPoint x: 382, endPoint y: 436, distance: 49.9
click at [425, 409] on span "Approve" at bounding box center [437, 404] width 47 height 14
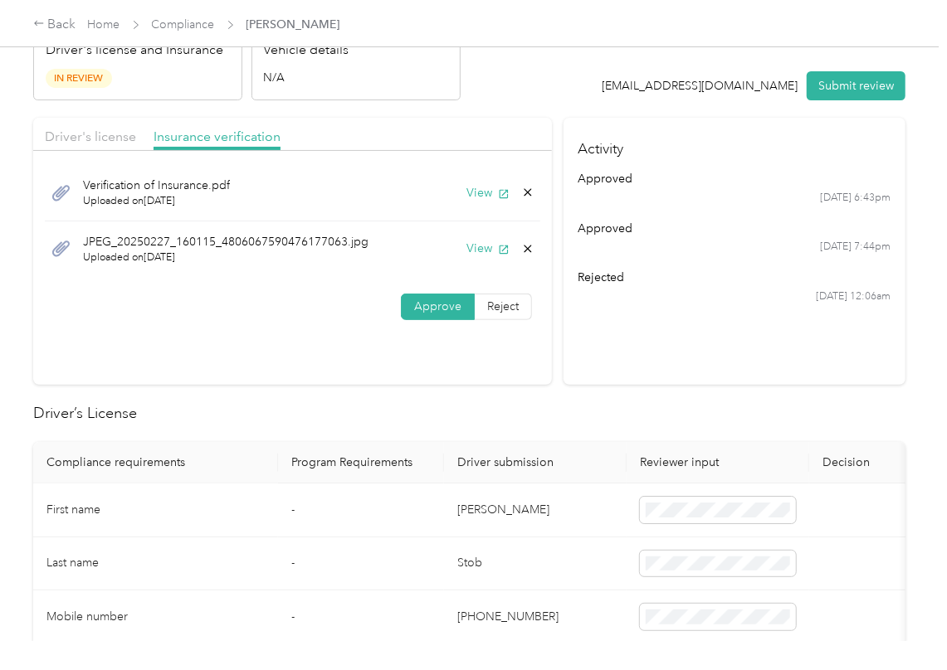
scroll to position [221, 0]
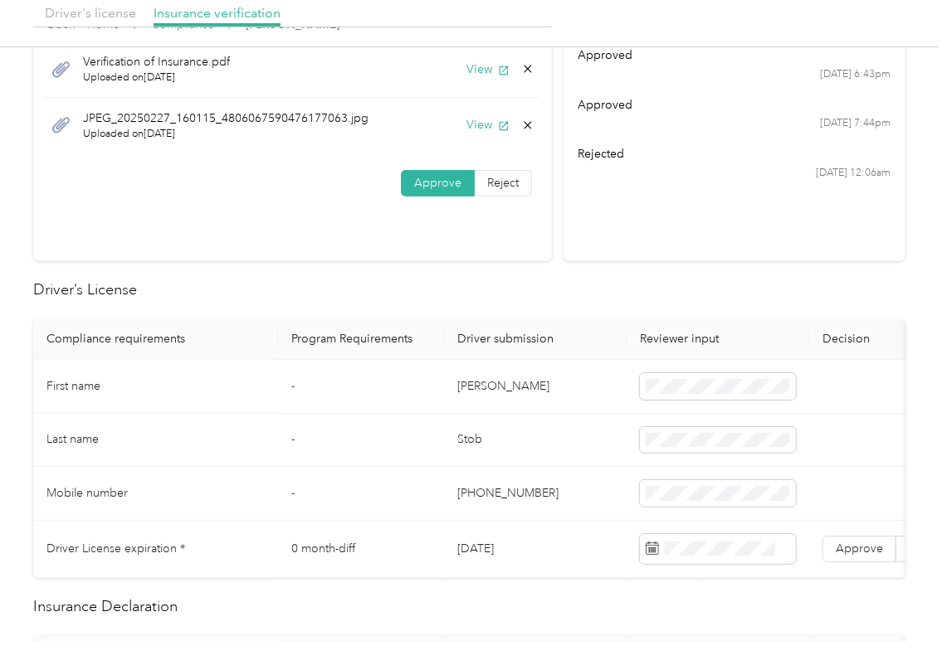
click at [505, 549] on td "[DATE]" at bounding box center [535, 549] width 183 height 57
click at [504, 549] on td "[DATE]" at bounding box center [535, 549] width 183 height 57
copy td "[DATE]"
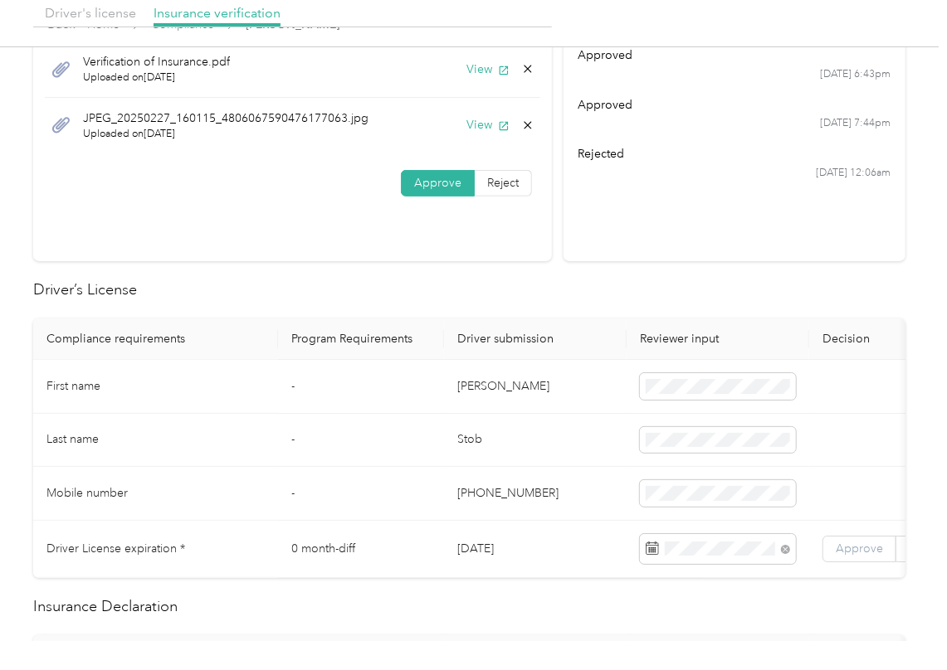
click at [848, 542] on span "Approve" at bounding box center [858, 549] width 47 height 14
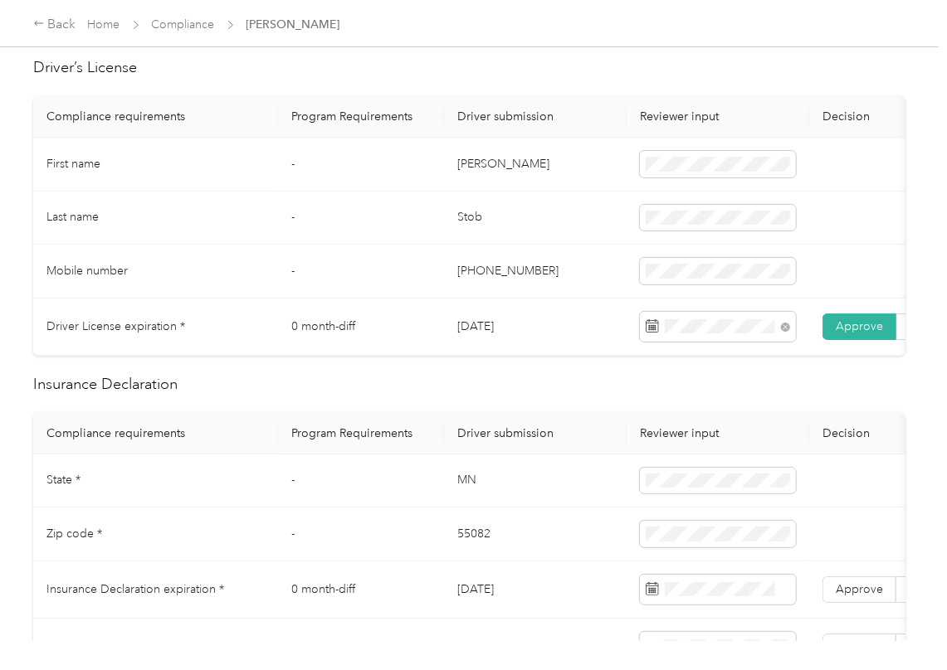
scroll to position [664, 0]
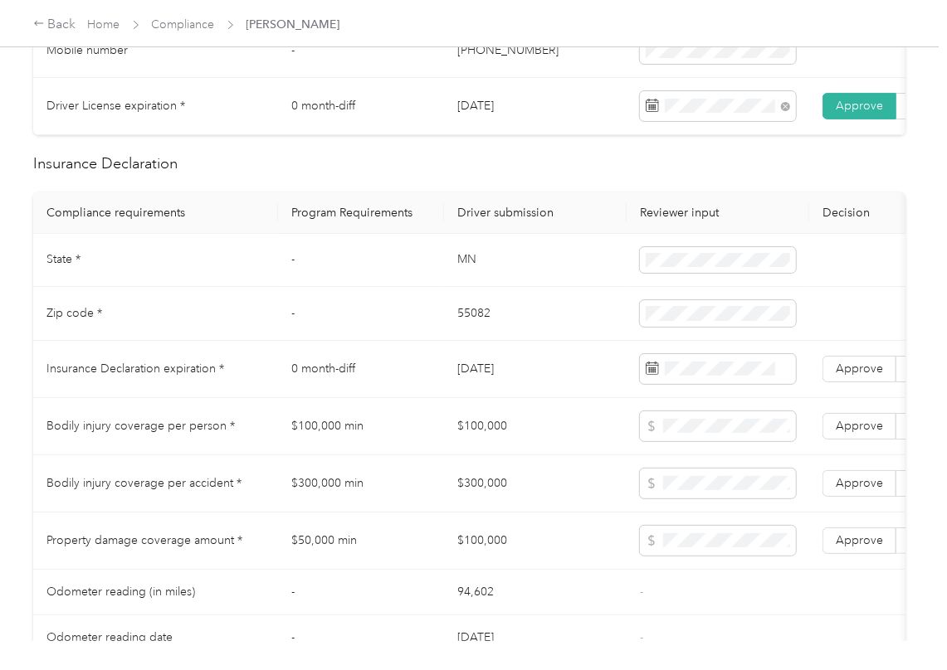
click at [462, 288] on td "MN" at bounding box center [535, 261] width 183 height 54
copy td "MN"
click at [479, 329] on td "55082" at bounding box center [535, 314] width 183 height 54
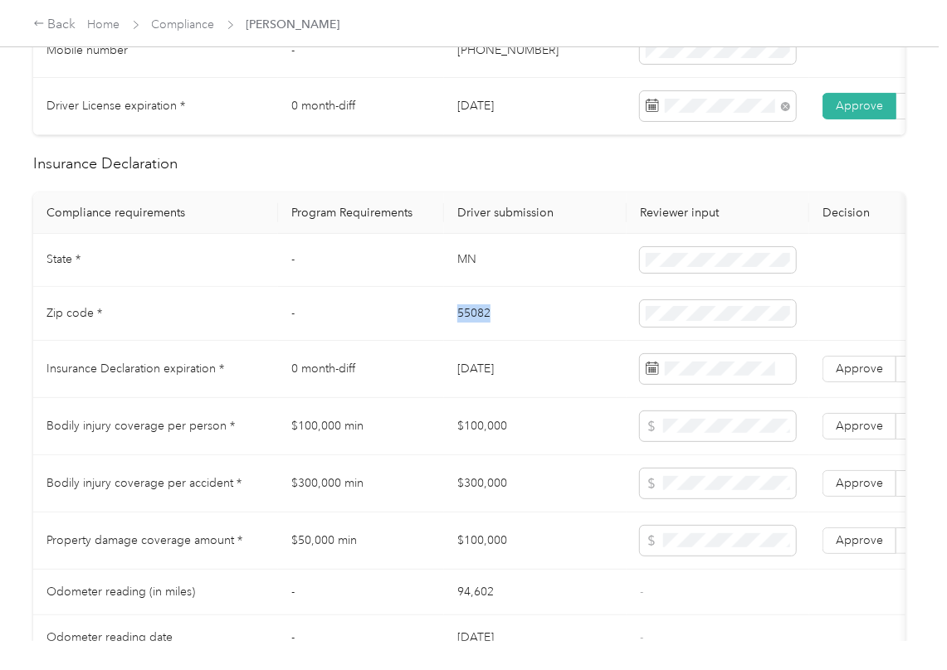
click at [479, 329] on td "55082" at bounding box center [535, 314] width 183 height 54
copy td "55082"
click at [431, 282] on td "-" at bounding box center [361, 261] width 166 height 54
click at [830, 382] on label "Approve" at bounding box center [859, 369] width 74 height 27
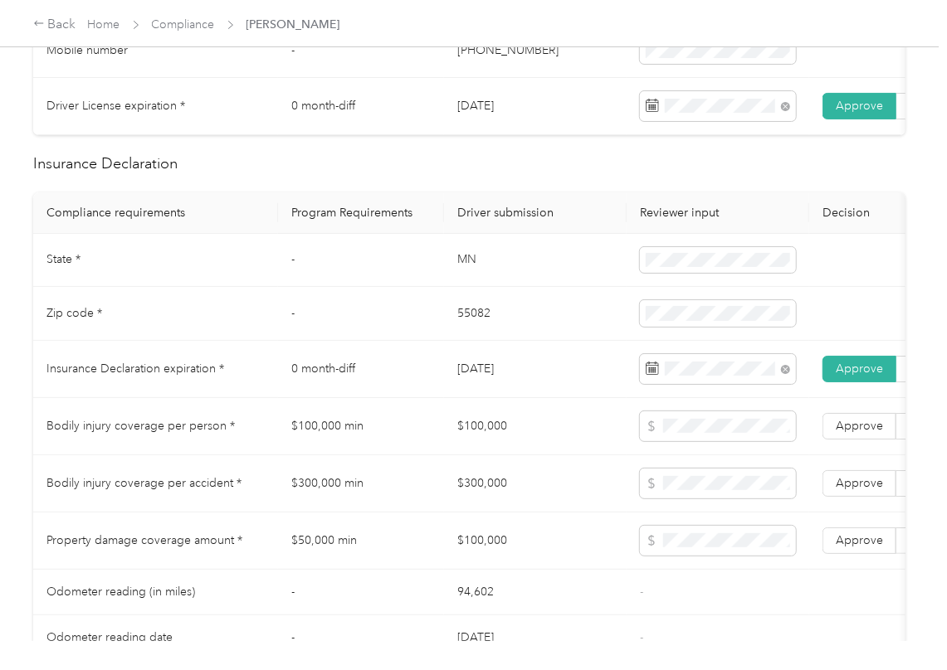
scroll to position [1216, 0]
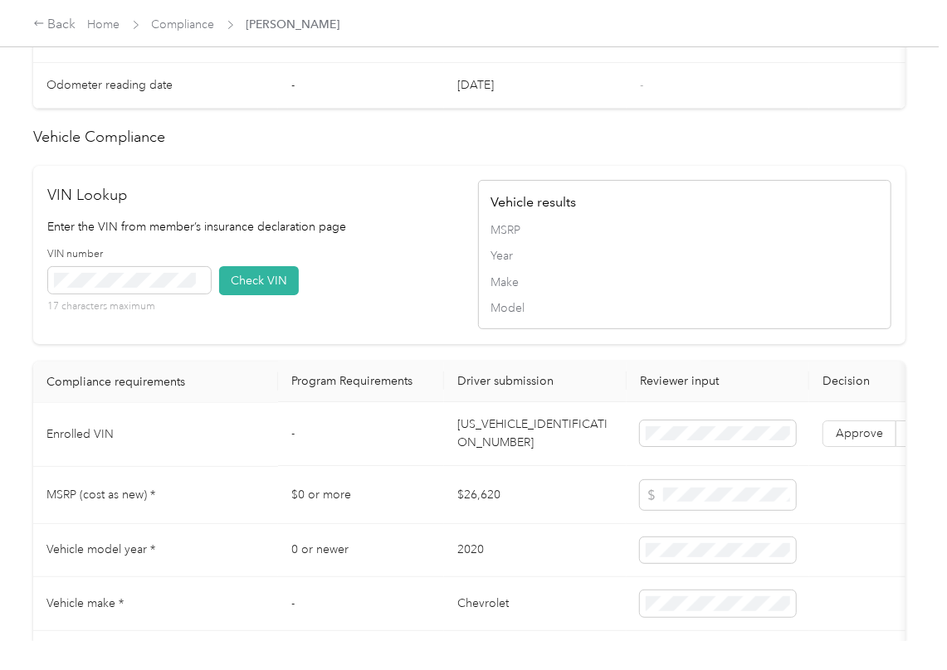
click at [523, 456] on td "[US_VEHICLE_IDENTIFICATION_NUMBER]" at bounding box center [535, 435] width 183 height 64
drag, startPoint x: 408, startPoint y: 323, endPoint x: 237, endPoint y: 335, distance: 171.3
click at [403, 323] on div "VIN number 17 characters maximum Check VIN" at bounding box center [254, 286] width 413 height 79
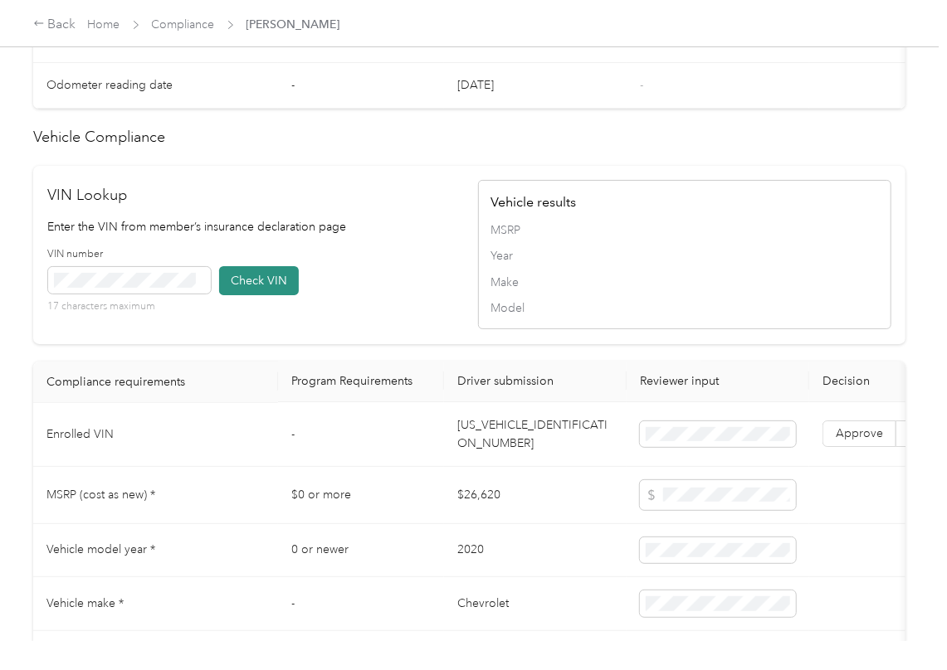
click at [260, 295] on button "Check VIN" at bounding box center [259, 280] width 80 height 29
click at [860, 448] on label "Approve" at bounding box center [859, 434] width 74 height 27
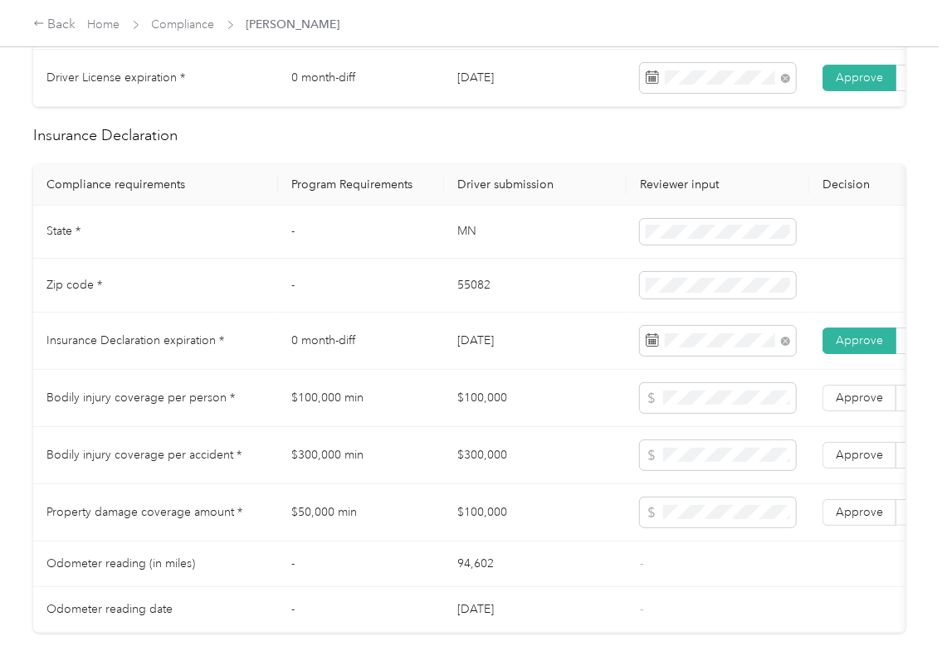
scroll to position [664, 0]
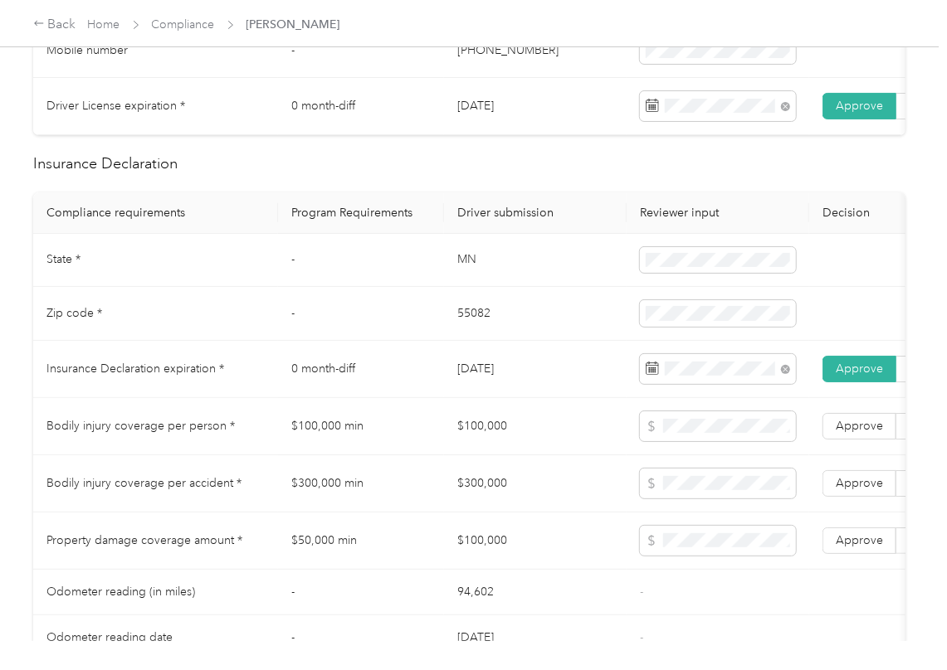
click at [473, 445] on td "$100,000" at bounding box center [535, 426] width 183 height 57
click at [465, 509] on td "$300,000" at bounding box center [535, 483] width 183 height 57
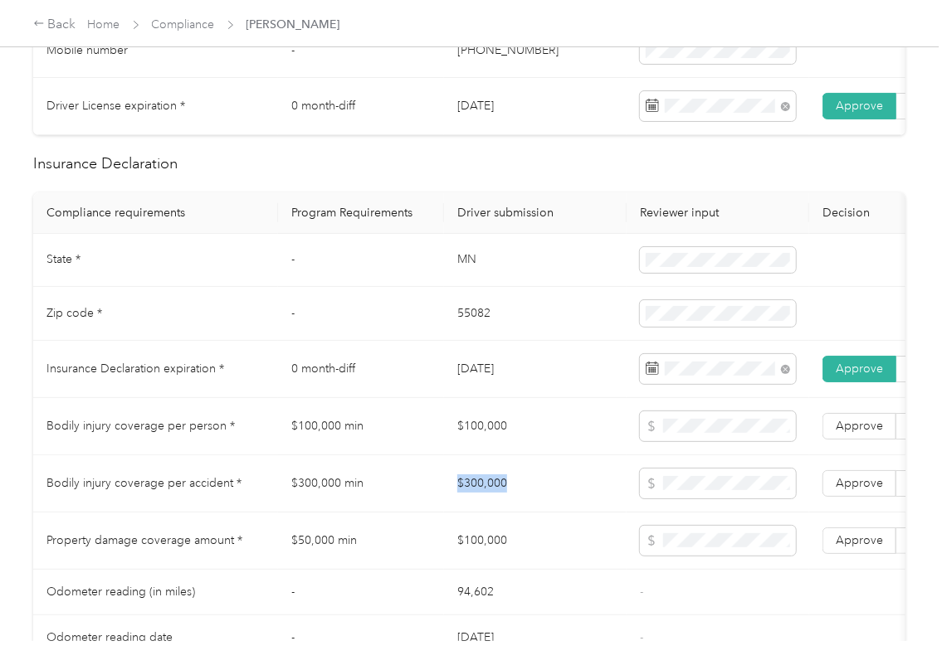
click at [465, 509] on td "$300,000" at bounding box center [535, 483] width 183 height 57
click at [840, 490] on span "Approve" at bounding box center [858, 483] width 47 height 14
click at [853, 433] on span "Approve" at bounding box center [858, 426] width 47 height 14
click at [845, 548] on span "Approve" at bounding box center [858, 540] width 47 height 14
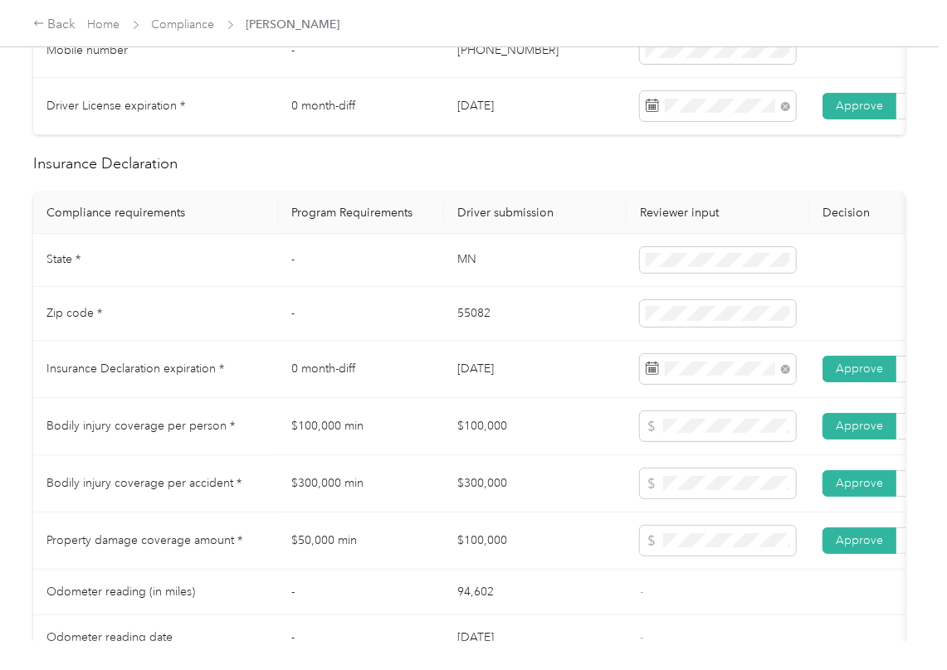
click at [403, 511] on td "$300,000 min" at bounding box center [361, 483] width 166 height 57
click at [476, 445] on td "$100,000" at bounding box center [535, 426] width 183 height 57
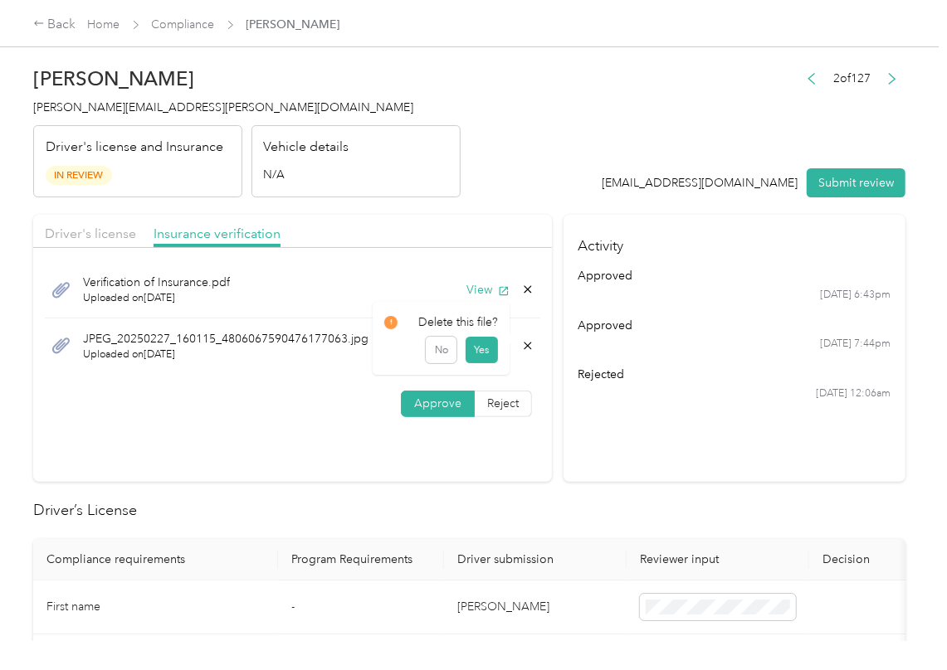
click at [523, 349] on icon at bounding box center [526, 345] width 7 height 7
click at [492, 357] on button "Yes" at bounding box center [481, 359] width 32 height 27
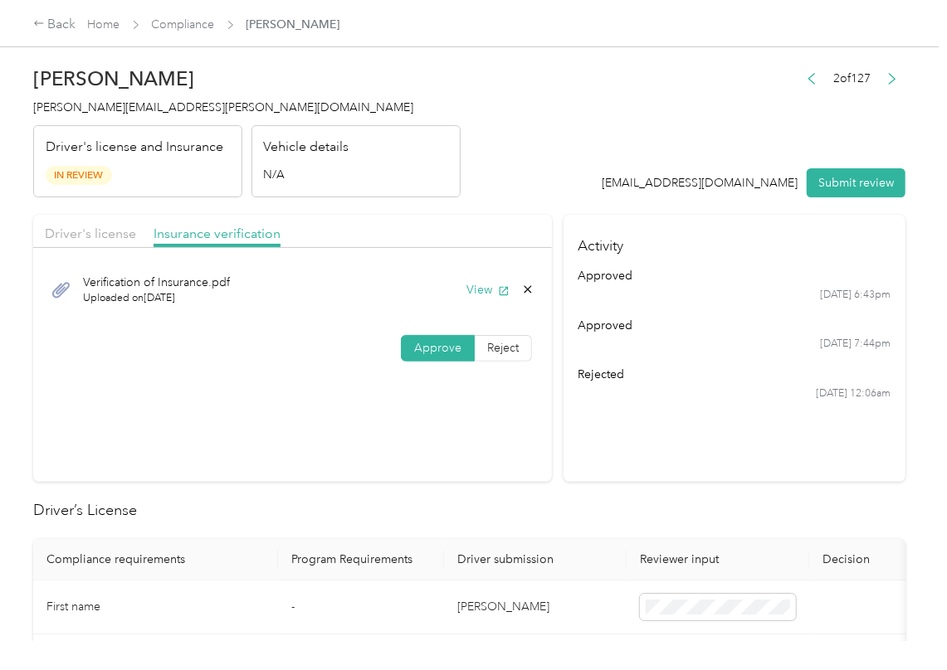
drag, startPoint x: 811, startPoint y: 177, endPoint x: 684, endPoint y: 180, distance: 126.1
click at [811, 176] on button "Submit review" at bounding box center [855, 182] width 99 height 29
click at [113, 116] on div "[PERSON_NAME] Stob [EMAIL_ADDRESS][PERSON_NAME][DOMAIN_NAME] Driver's license a…" at bounding box center [246, 127] width 427 height 139
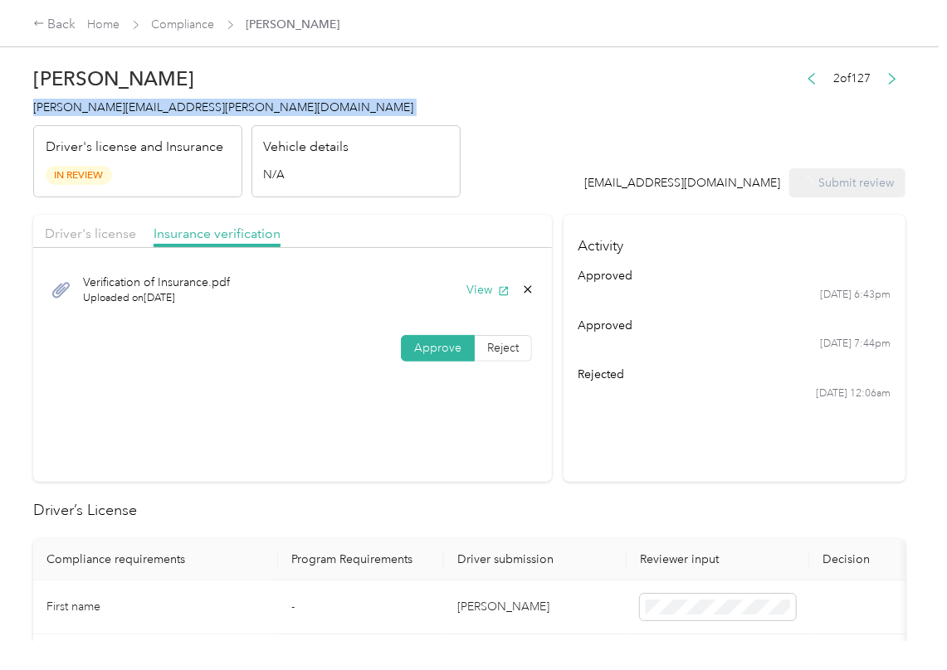
click at [113, 116] on div "[PERSON_NAME] Stob [EMAIL_ADDRESS][PERSON_NAME][DOMAIN_NAME] Driver's license a…" at bounding box center [246, 127] width 427 height 139
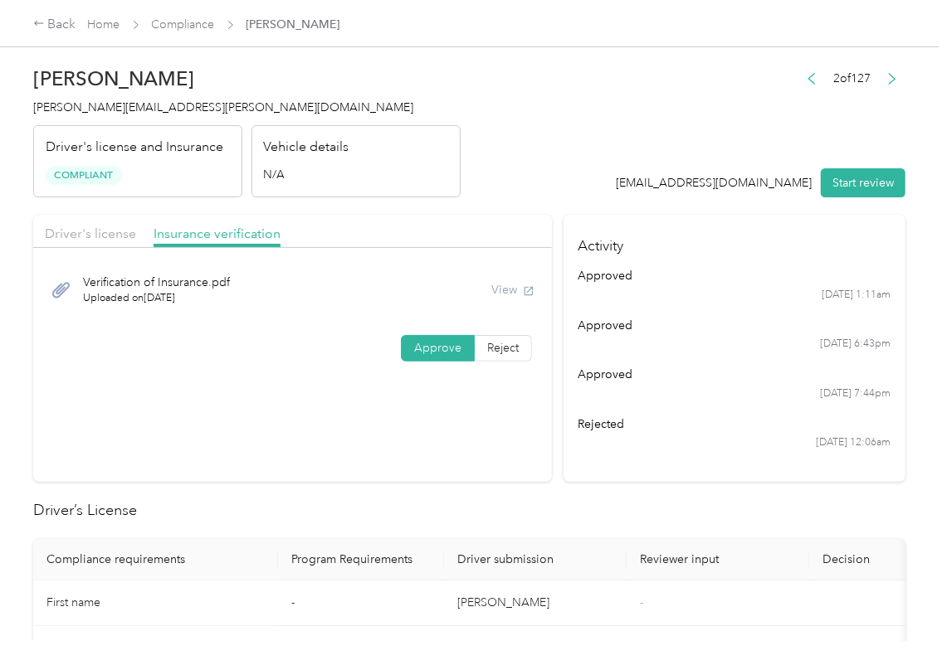
click at [440, 425] on section "Driver's license Insurance verification Verification of Insurance.pdf Uploaded …" at bounding box center [292, 348] width 518 height 267
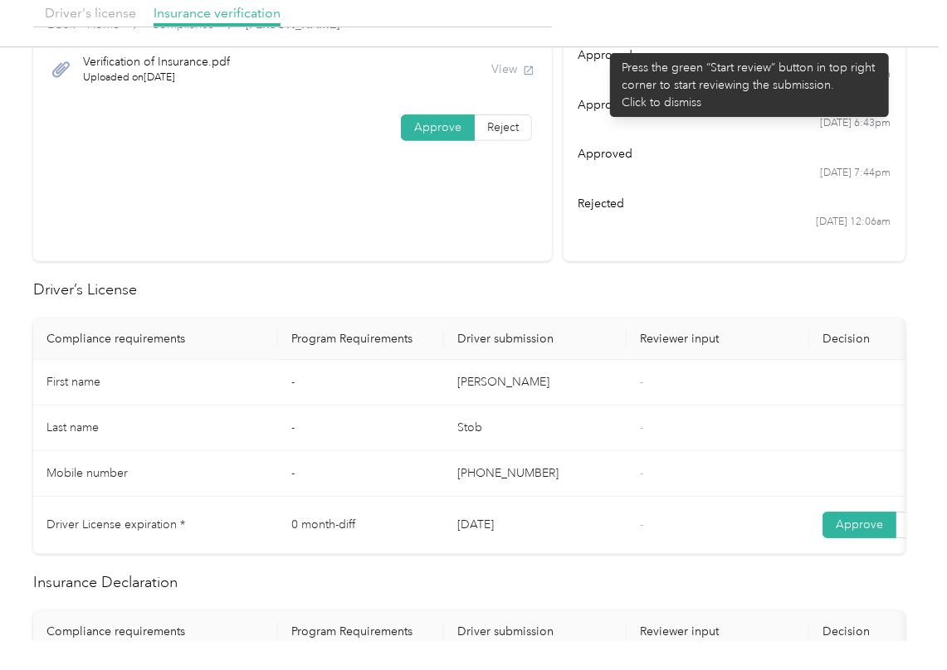
scroll to position [332, 0]
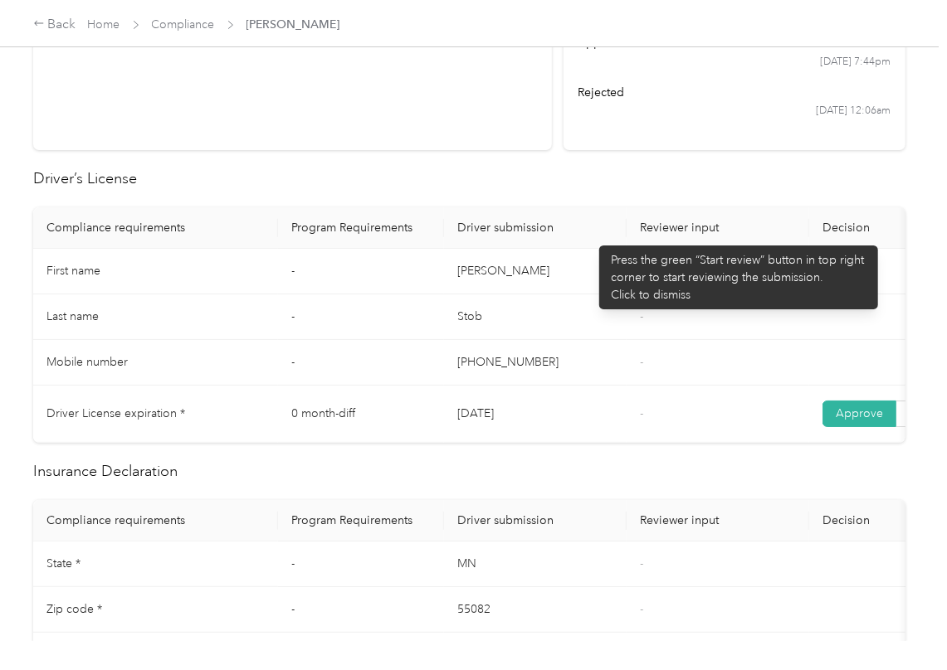
click at [598, 273] on td "[PERSON_NAME]" at bounding box center [535, 272] width 183 height 46
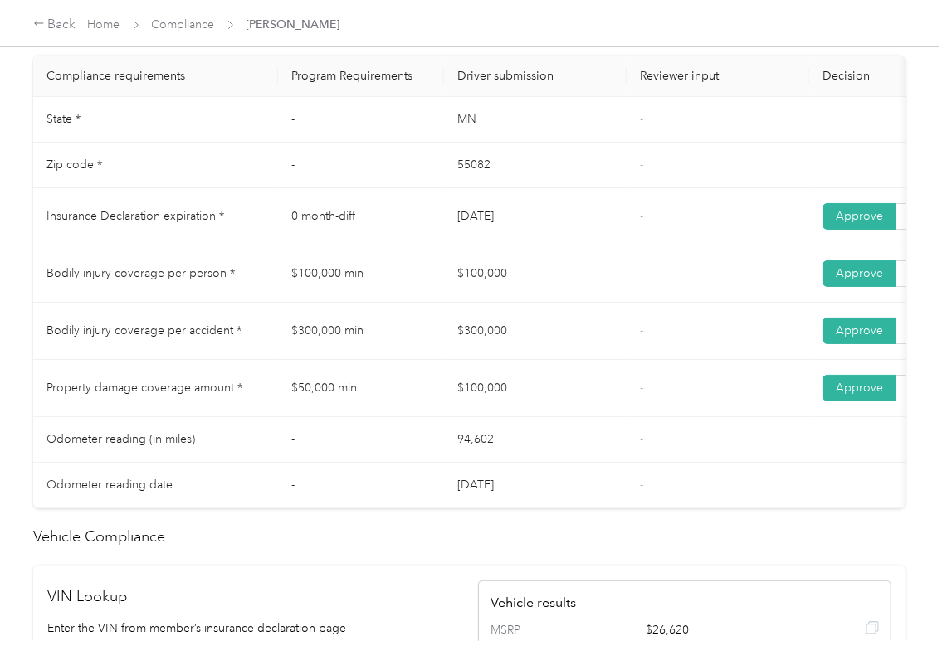
scroll to position [884, 0]
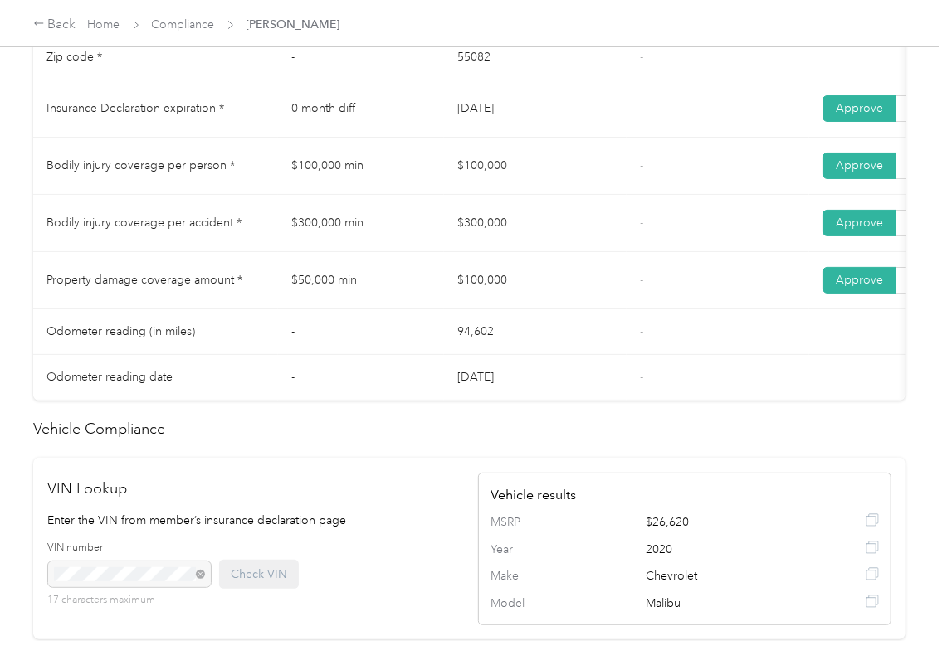
drag, startPoint x: 556, startPoint y: 204, endPoint x: 450, endPoint y: 119, distance: 135.8
click at [555, 195] on td "$100,000" at bounding box center [535, 166] width 183 height 57
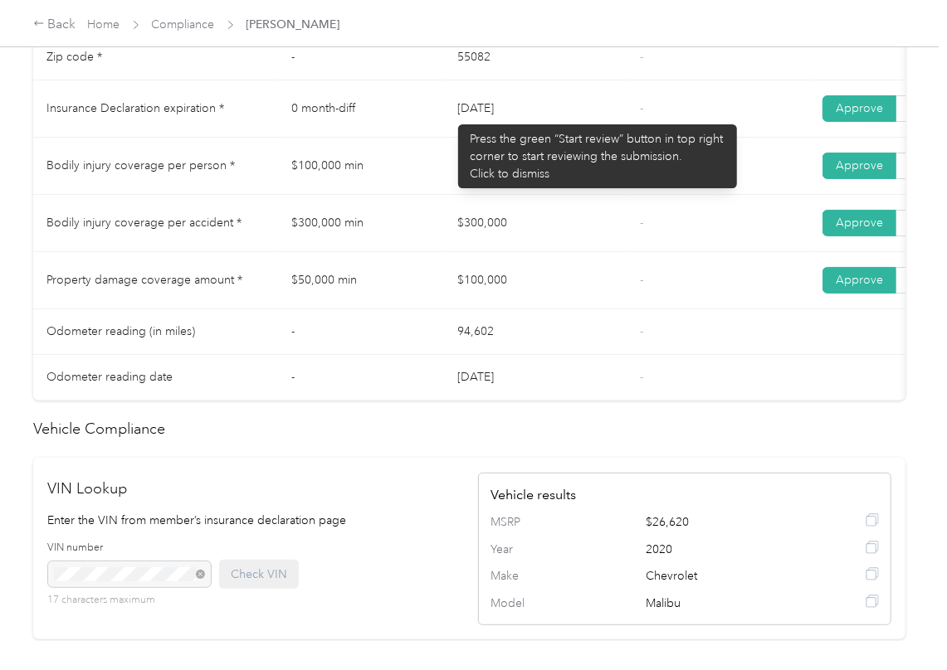
drag, startPoint x: 450, startPoint y: 116, endPoint x: 545, endPoint y: 107, distance: 95.8
click at [545, 107] on td "[DATE]" at bounding box center [535, 108] width 183 height 57
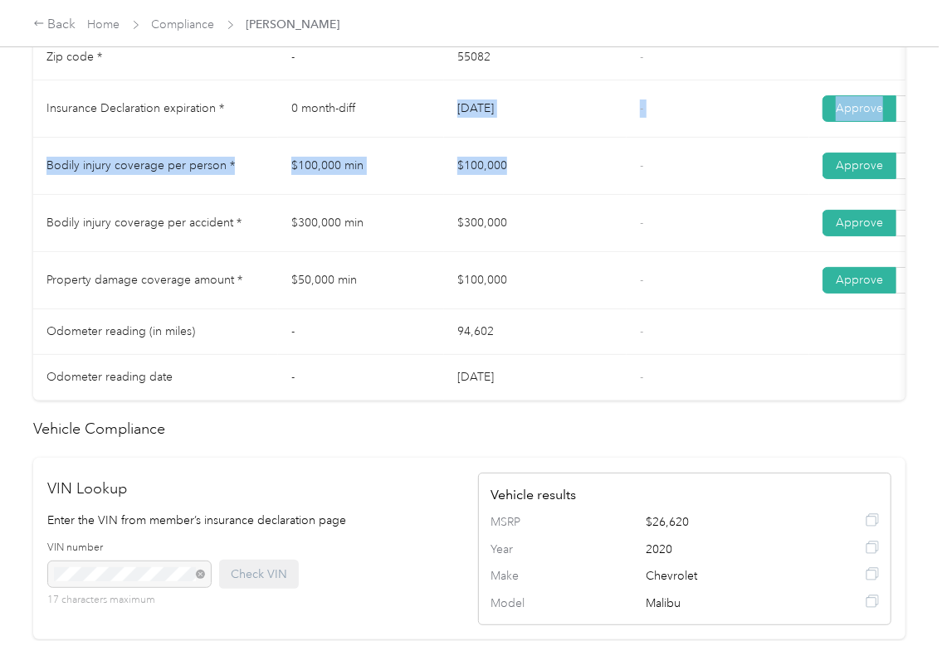
drag, startPoint x: 436, startPoint y: 154, endPoint x: 546, endPoint y: 189, distance: 114.9
click at [574, 178] on tbody "State * - [US_STATE] - Zip code * - 55082 - Insurance Declaration expiration * …" at bounding box center [618, 194] width 1170 height 411
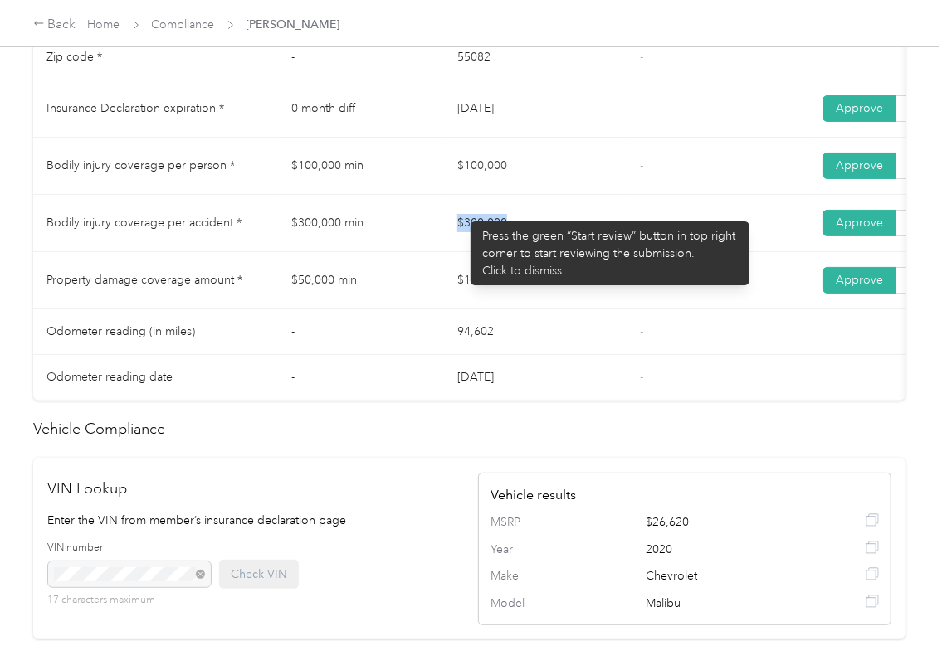
drag, startPoint x: 425, startPoint y: 240, endPoint x: 574, endPoint y: 252, distance: 149.8
click at [574, 246] on tr "Bodily injury coverage per accident * $300,000 min $300,000 - Approve Reject" at bounding box center [618, 223] width 1170 height 57
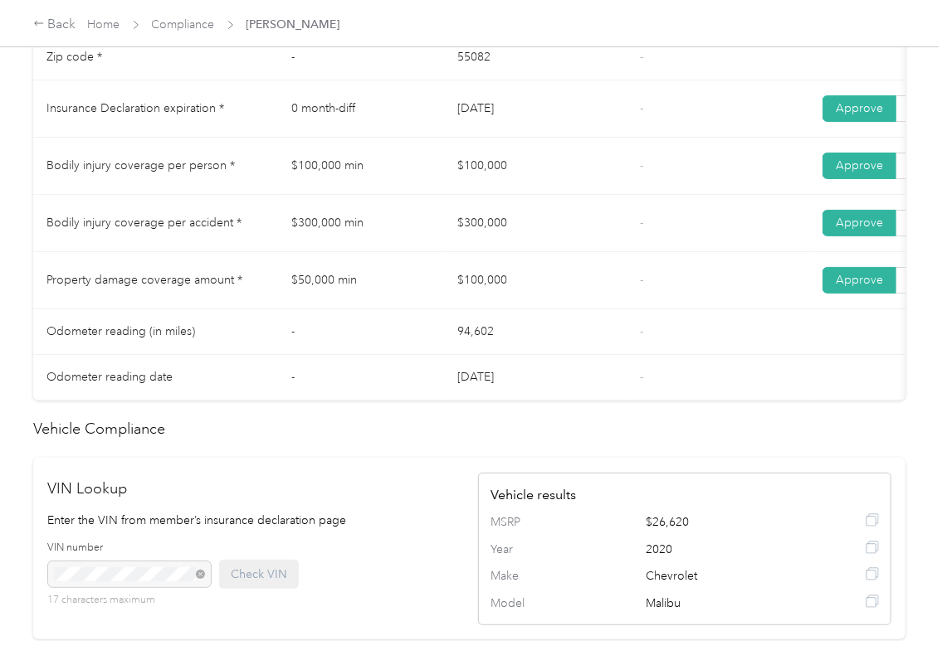
drag, startPoint x: 465, startPoint y: 287, endPoint x: 515, endPoint y: 287, distance: 49.8
click at [502, 287] on td "$100,000" at bounding box center [535, 280] width 183 height 57
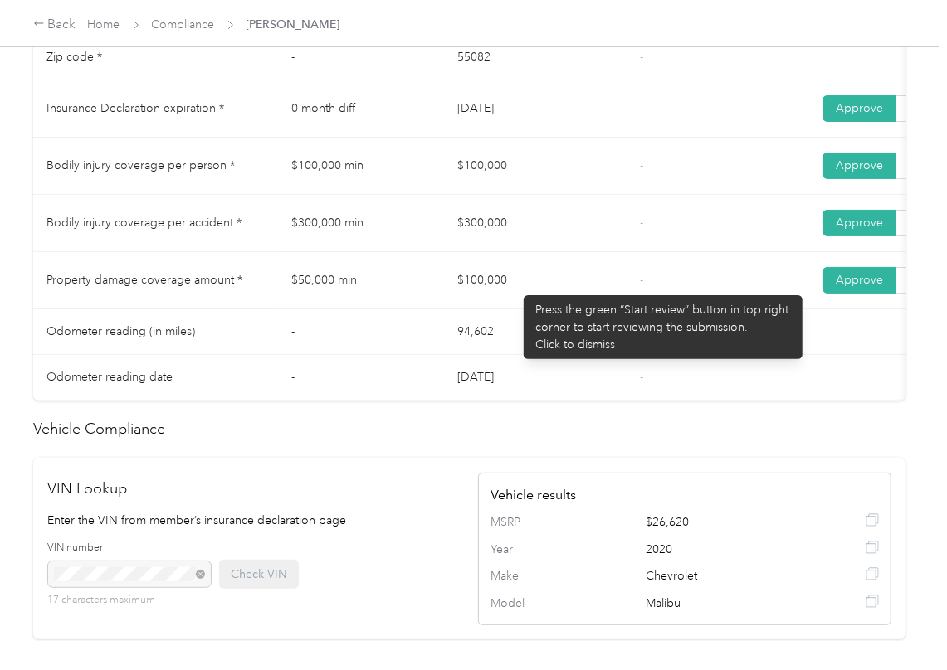
click at [604, 293] on td "$100,000" at bounding box center [535, 280] width 183 height 57
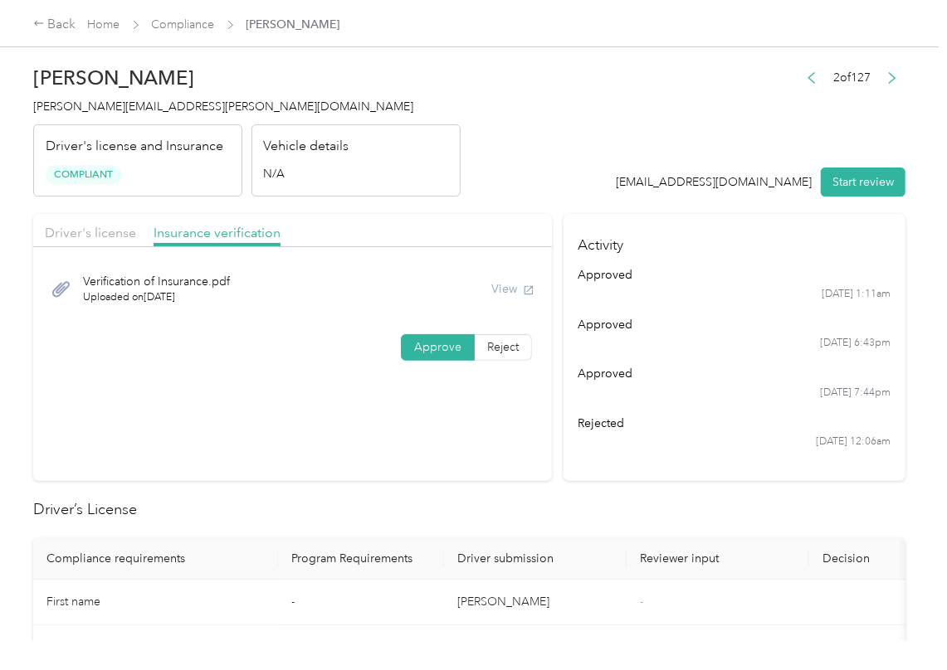
scroll to position [0, 0]
click at [199, 20] on link "Compliance" at bounding box center [183, 24] width 63 height 14
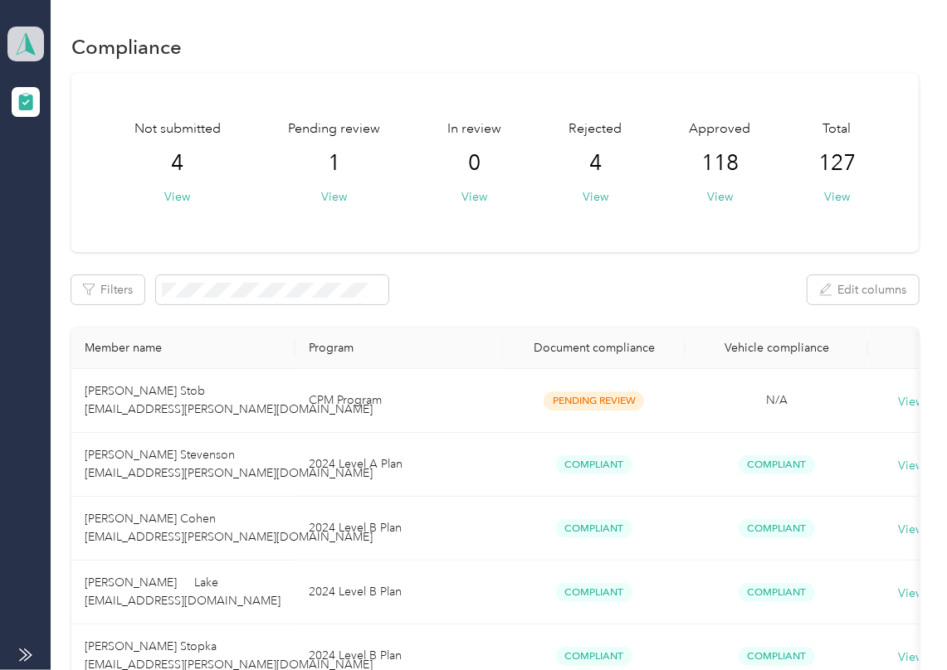
drag, startPoint x: 17, startPoint y: 30, endPoint x: 20, endPoint y: 38, distance: 8.9
click at [15, 30] on span at bounding box center [25, 44] width 37 height 35
click at [576, 296] on div "Filters Edit columns" at bounding box center [494, 289] width 847 height 29
click at [18, 37] on icon at bounding box center [25, 43] width 25 height 23
click at [74, 177] on div "Log out" at bounding box center [54, 173] width 64 height 17
